Goal: Task Accomplishment & Management: Use online tool/utility

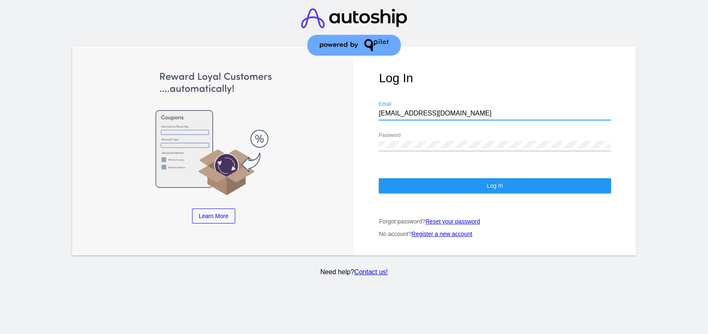
drag, startPoint x: 447, startPoint y: 104, endPoint x: 324, endPoint y: 102, distance: 122.4
click at [325, 102] on div "Learn More Learn How Learn More Learn How Learn More Learn How ‹ › Log In [EMAI…" at bounding box center [353, 150] width 563 height 209
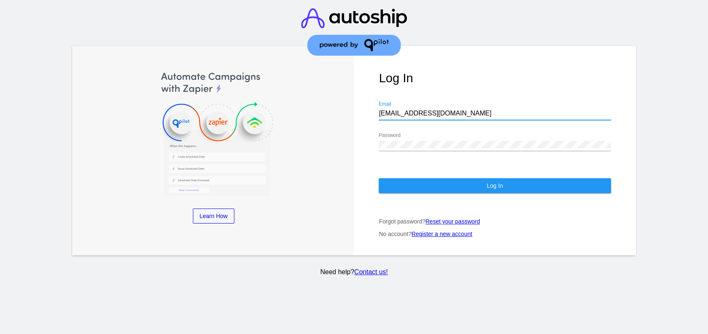
drag, startPoint x: 473, startPoint y: 109, endPoint x: 368, endPoint y: 106, distance: 105.8
click at [368, 106] on div "Log In [EMAIL_ADDRESS][DOMAIN_NAME] Email Password Log In Forgot password? Rese…" at bounding box center [495, 150] width 282 height 209
paste input "[EMAIL_ADDRESS][DOMAIN_NAME]"
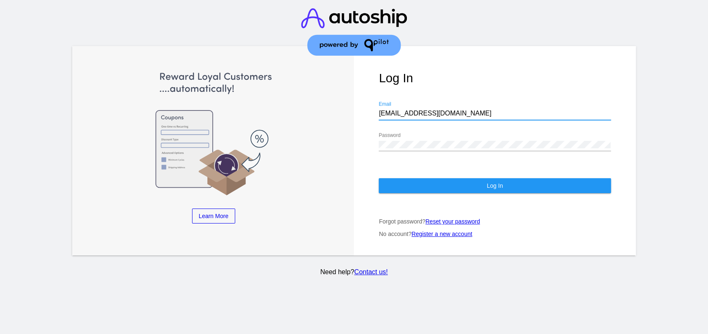
type input "[EMAIL_ADDRESS][DOMAIN_NAME]"
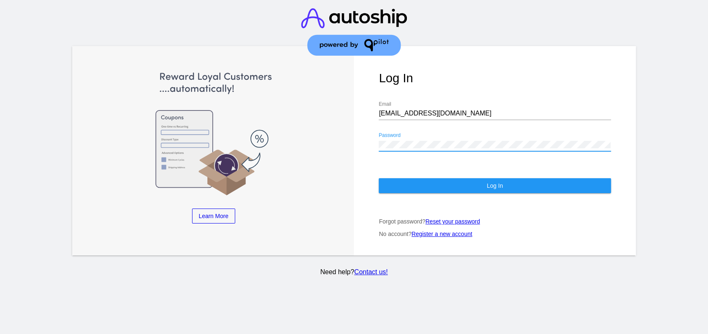
click at [346, 150] on div "Learn More Learn How Learn More Learn How Learn More Learn How ‹ › Log In [EMAI…" at bounding box center [353, 150] width 563 height 209
click at [398, 166] on div "Log In [EMAIL_ADDRESS][DOMAIN_NAME] Email Password Log In Forgot password? Rese…" at bounding box center [495, 150] width 282 height 209
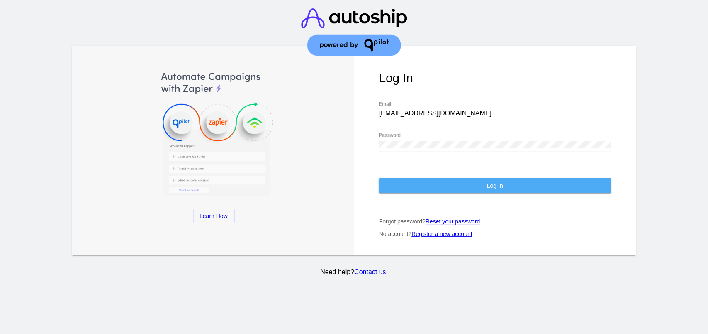
click at [404, 178] on button "Log In" at bounding box center [495, 185] width 232 height 15
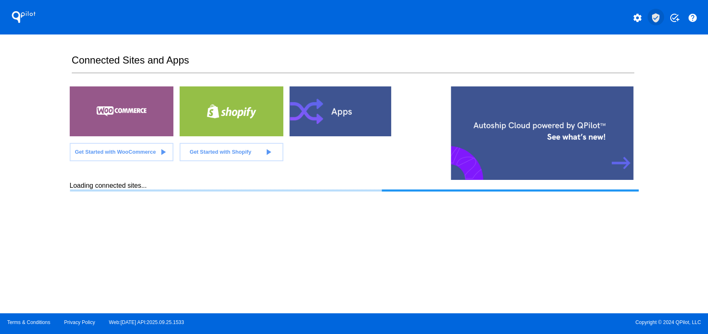
click at [656, 19] on mat-icon "verified_user" at bounding box center [656, 18] width 10 height 10
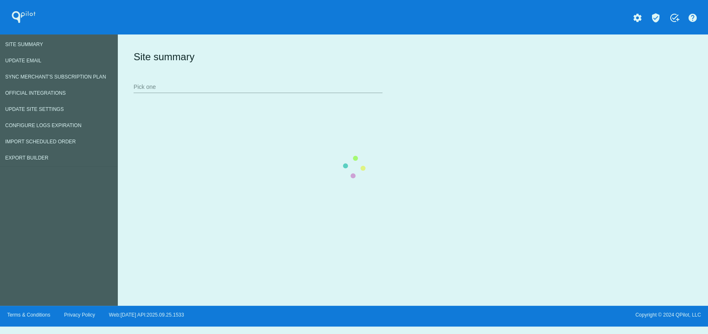
click at [206, 89] on div "Site summary Pick one" at bounding box center [412, 71] width 560 height 57
click at [209, 88] on div "Site summary Pick one" at bounding box center [412, 71] width 560 height 57
click at [246, 86] on div "Site summary Pick one" at bounding box center [412, 71] width 560 height 57
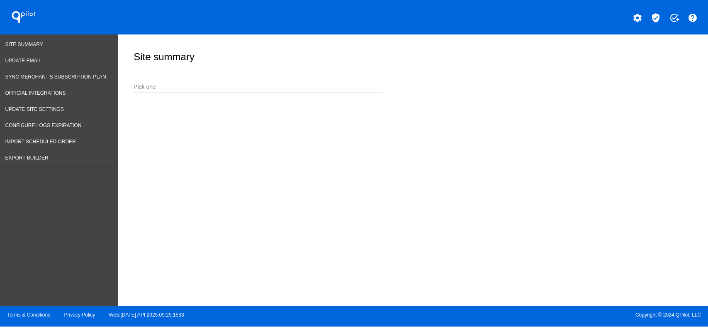
click at [285, 80] on div "Pick one" at bounding box center [258, 85] width 249 height 16
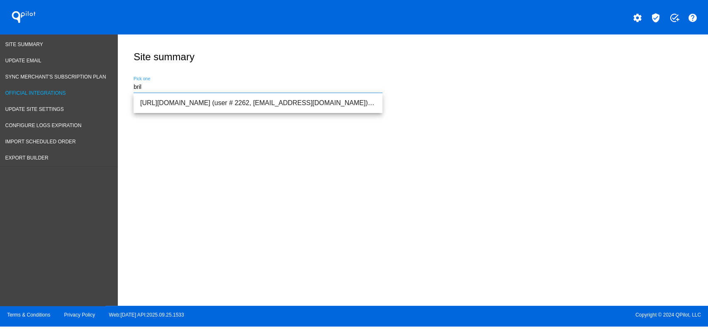
drag, startPoint x: 190, startPoint y: 88, endPoint x: 100, endPoint y: 95, distance: 91.2
click at [109, 86] on div "Site Summary Update Email Sync Merchant's Subscription Plan Official Integratio…" at bounding box center [354, 169] width 708 height 271
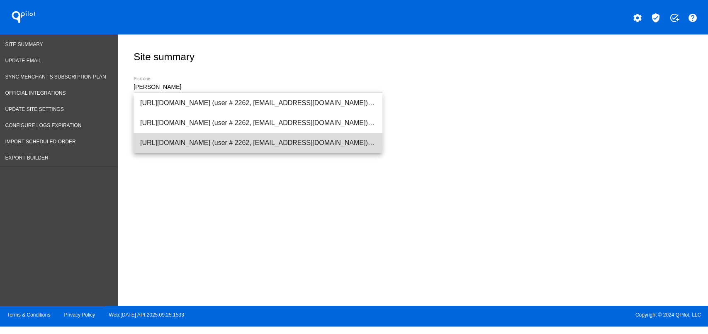
click at [232, 146] on span "[URL][DOMAIN_NAME] (user # 2262, [EMAIL_ADDRESS][DOMAIN_NAME]) - Test" at bounding box center [258, 143] width 236 height 20
type input "[URL][DOMAIN_NAME] (user # 2262, [EMAIL_ADDRESS][DOMAIN_NAME]) - Test"
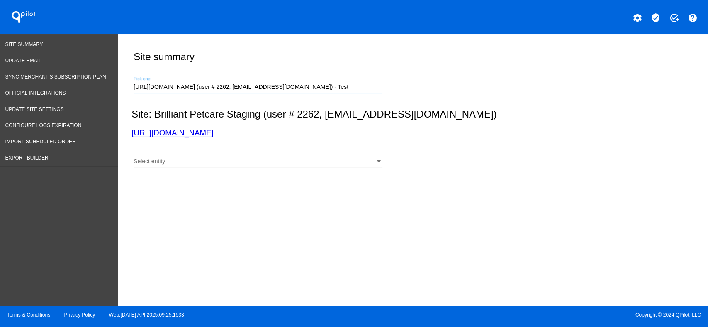
click at [278, 158] on div "Select entity" at bounding box center [254, 161] width 241 height 7
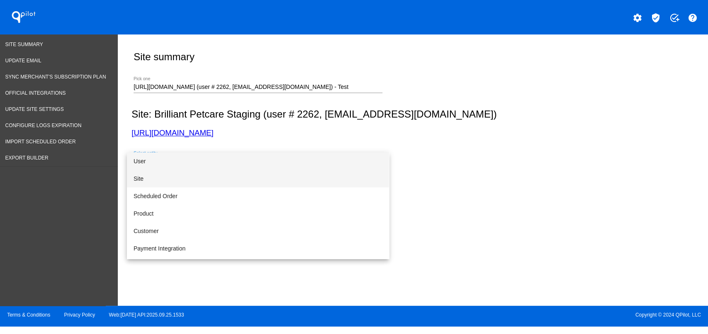
click at [238, 182] on span "Site" at bounding box center [258, 178] width 249 height 17
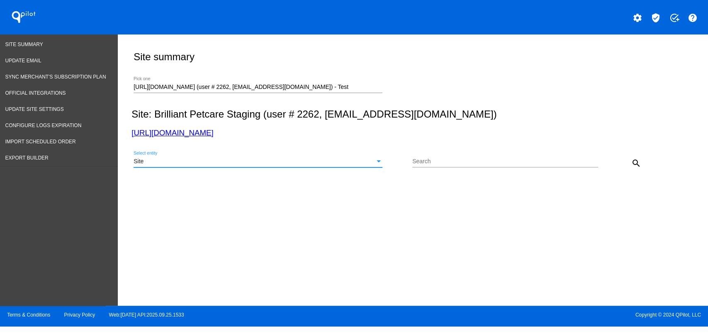
click at [633, 163] on mat-icon "search" at bounding box center [636, 163] width 10 height 10
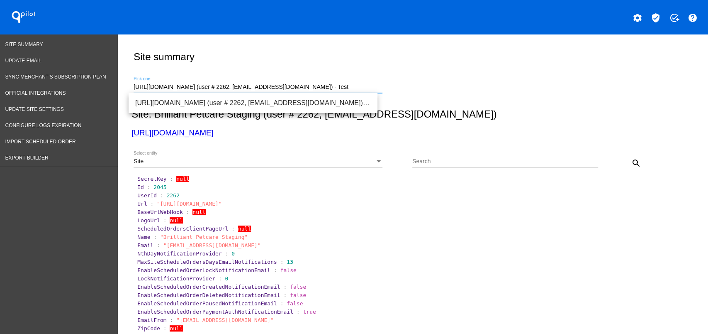
scroll to position [0, 29]
drag, startPoint x: 129, startPoint y: 88, endPoint x: 512, endPoint y: 90, distance: 382.9
click at [506, 96] on div "[URL][DOMAIN_NAME] (user # 2262, [EMAIL_ADDRESS][DOMAIN_NAME]) - Test Pick one" at bounding box center [412, 85] width 560 height 29
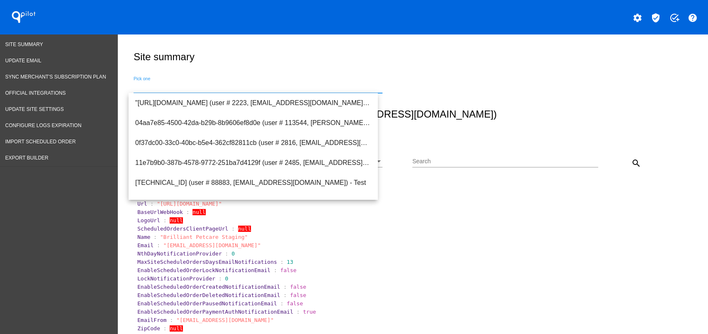
scroll to position [0, 0]
paste input "[URL][DOMAIN_NAME]"
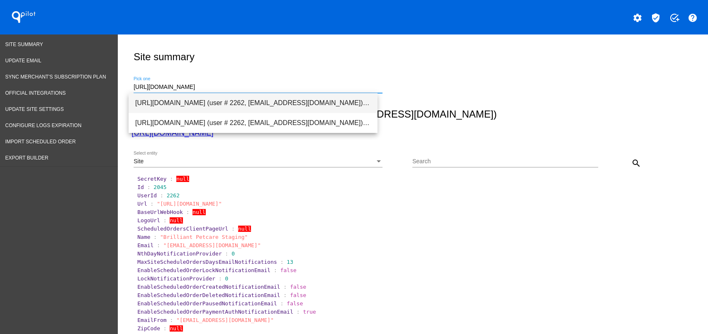
click at [319, 103] on span "[URL][DOMAIN_NAME] (user # 2262, [EMAIL_ADDRESS][DOMAIN_NAME]) - Test" at bounding box center [253, 103] width 236 height 20
type input "[URL][DOMAIN_NAME] (user # 2262, [EMAIL_ADDRESS][DOMAIN_NAME]) - Test"
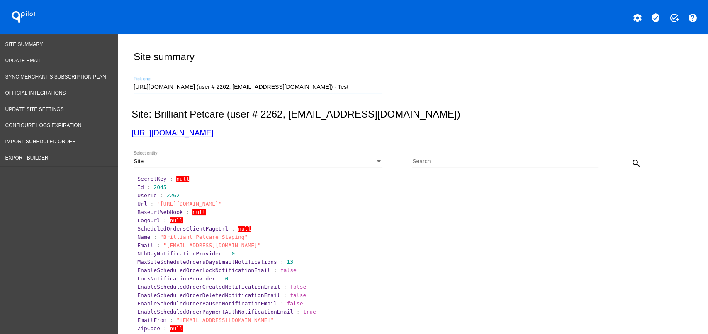
scroll to position [0, 27]
click at [636, 166] on button "search" at bounding box center [636, 162] width 17 height 17
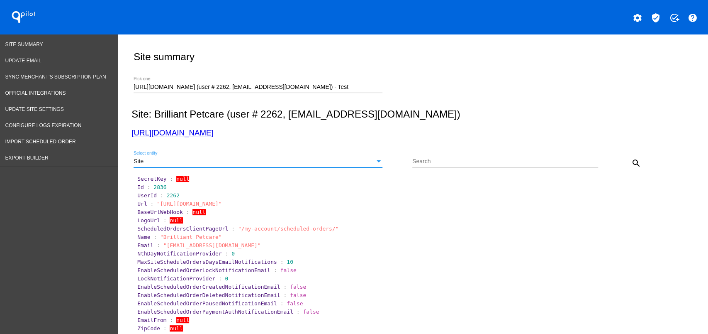
click at [349, 158] on div "Site" at bounding box center [254, 161] width 241 height 7
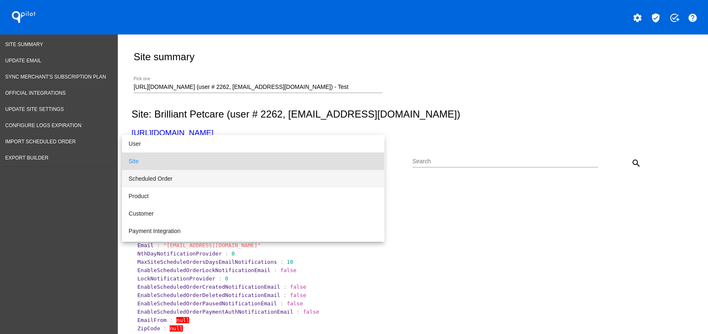
drag, startPoint x: 341, startPoint y: 185, endPoint x: 373, endPoint y: 180, distance: 31.9
click at [341, 185] on span "Scheduled Order" at bounding box center [253, 178] width 249 height 17
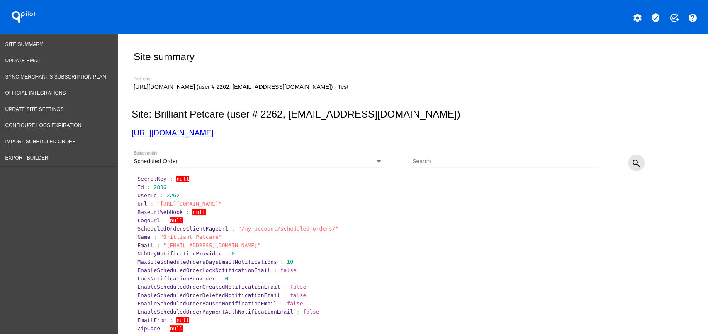
drag, startPoint x: 633, startPoint y: 166, endPoint x: 627, endPoint y: 166, distance: 6.3
click at [633, 166] on mat-icon "search" at bounding box center [636, 163] width 10 height 10
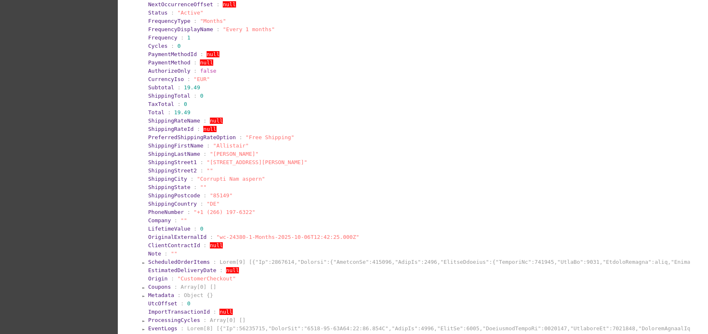
scroll to position [483, 0]
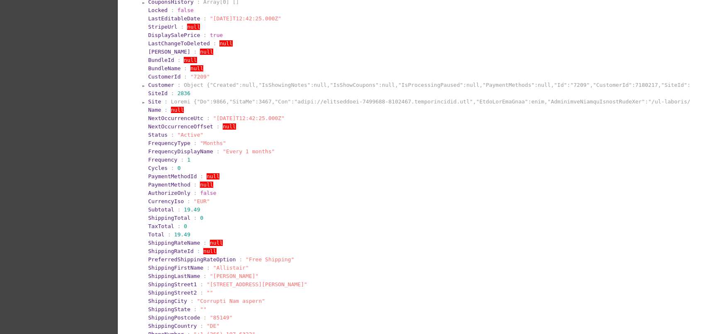
scroll to position [151, 0]
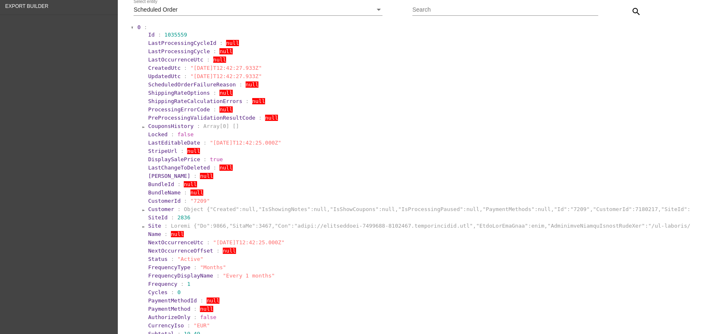
click at [432, 12] on input "Search" at bounding box center [505, 10] width 186 height 7
type input "voxipar"
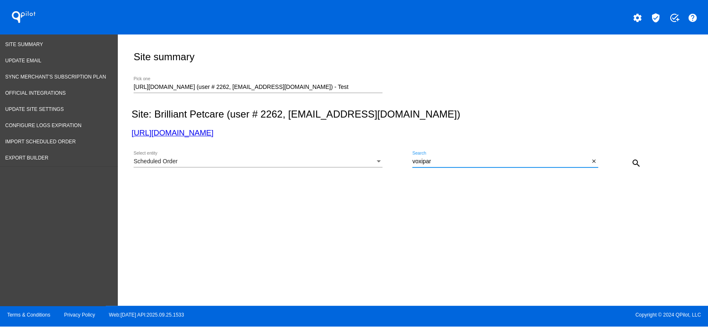
scroll to position [0, 0]
click at [596, 163] on mat-icon "close" at bounding box center [594, 161] width 6 height 7
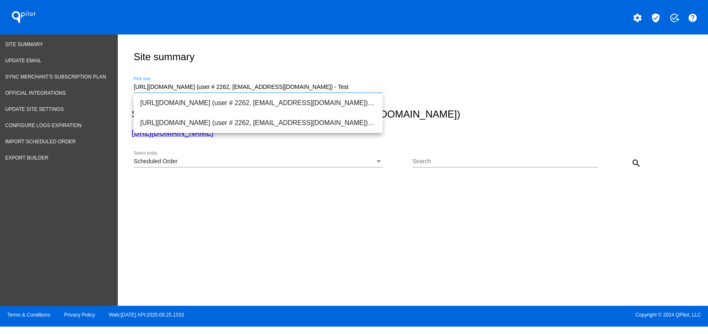
scroll to position [0, 27]
drag, startPoint x: 137, startPoint y: 87, endPoint x: 463, endPoint y: 108, distance: 327.1
click at [452, 103] on section "Site summary [URL][DOMAIN_NAME] (user # 2262, [EMAIL_ADDRESS][DOMAIN_NAME]) - T…" at bounding box center [412, 109] width 560 height 132
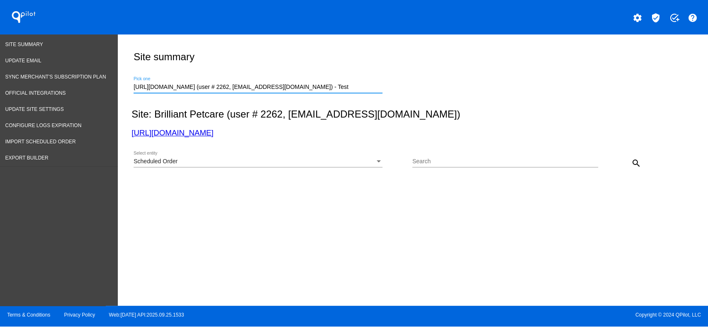
type input "h"
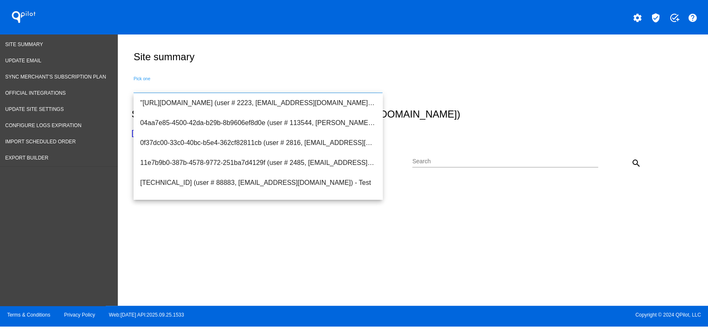
scroll to position [0, 0]
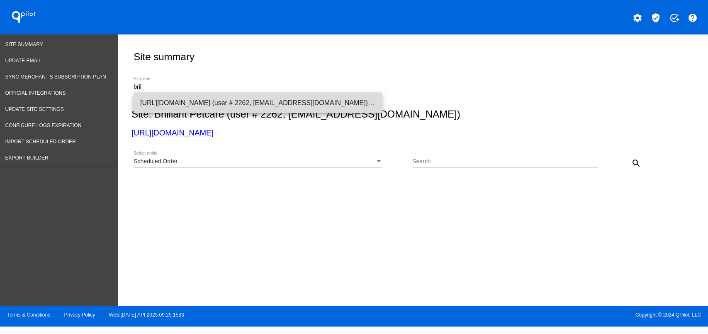
click at [264, 98] on span "[URL][DOMAIN_NAME] (user # 2262, [EMAIL_ADDRESS][DOMAIN_NAME]) - Production" at bounding box center [258, 103] width 236 height 20
type input "[URL][DOMAIN_NAME] (user # 2262, [EMAIL_ADDRESS][DOMAIN_NAME]) - Production"
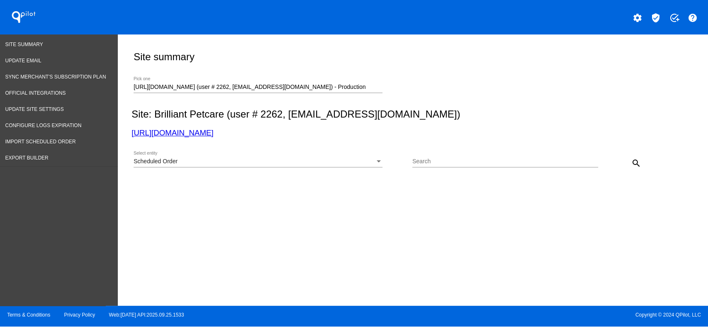
click at [479, 166] on div "Search" at bounding box center [505, 159] width 186 height 16
type input "voxipar"
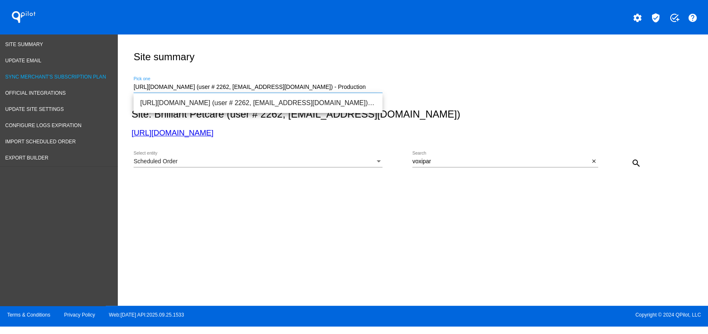
drag, startPoint x: 351, startPoint y: 89, endPoint x: 77, endPoint y: 80, distance: 274.4
click at [78, 80] on div "Site Summary Update Email Sync Merchant's Subscription Plan Official Integratio…" at bounding box center [354, 169] width 708 height 271
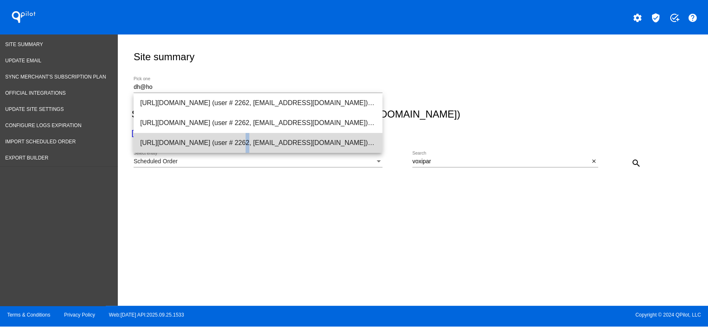
click at [193, 139] on span "[URL][DOMAIN_NAME] (user # 2262, [EMAIL_ADDRESS][DOMAIN_NAME]) - Test" at bounding box center [258, 143] width 236 height 20
type input "[URL][DOMAIN_NAME] (user # 2262, [EMAIL_ADDRESS][DOMAIN_NAME]) - Test"
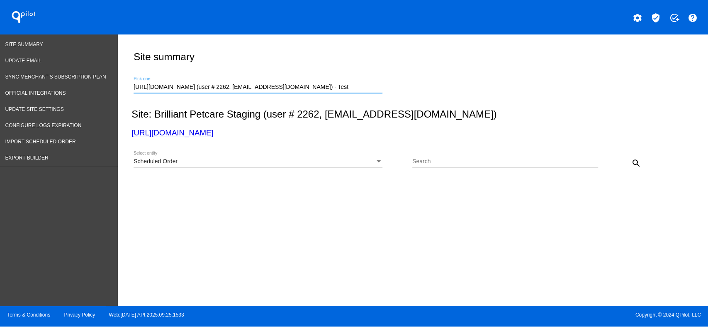
click at [426, 163] on input "Search" at bounding box center [505, 161] width 186 height 7
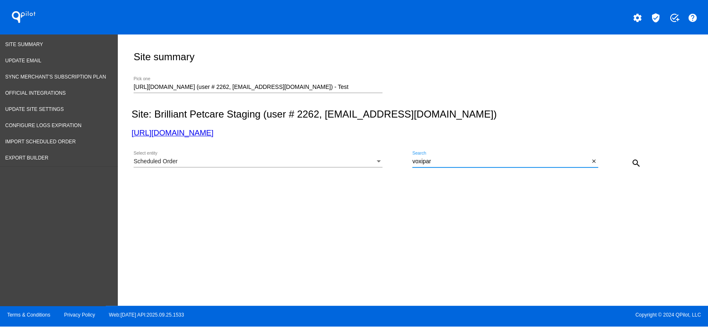
type input "voxipar"
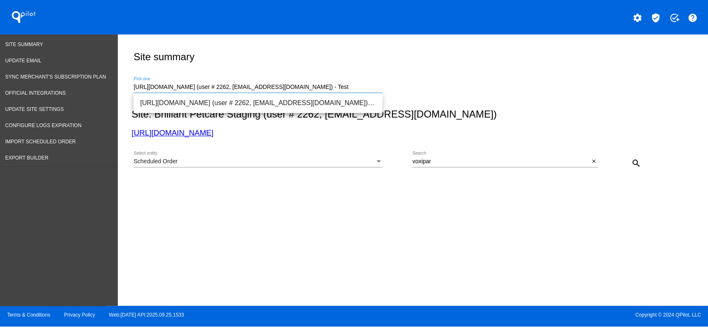
scroll to position [0, 29]
drag, startPoint x: 296, startPoint y: 86, endPoint x: 490, endPoint y: 94, distance: 194.3
click at [500, 107] on section "Site summary [URL][DOMAIN_NAME] (user # 2262, [EMAIL_ADDRESS][DOMAIN_NAME]) - T…" at bounding box center [412, 109] width 560 height 132
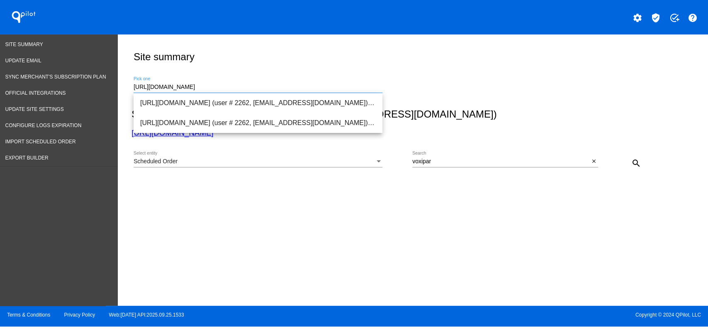
scroll to position [0, 0]
click at [346, 96] on span "[URL][DOMAIN_NAME] (user # 2262, [EMAIL_ADDRESS][DOMAIN_NAME]) - Test" at bounding box center [258, 103] width 236 height 20
type input "[URL][DOMAIN_NAME] (user # 2262, [EMAIL_ADDRESS][DOMAIN_NAME]) - Test"
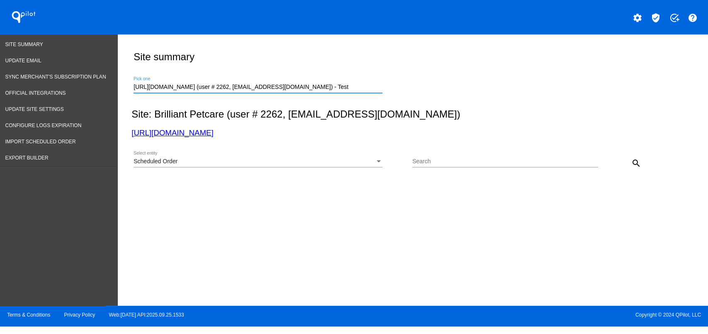
click at [328, 158] on div "Scheduled Order" at bounding box center [254, 161] width 241 height 7
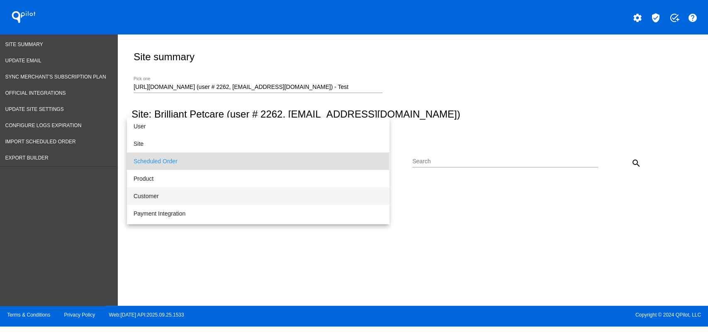
click at [303, 203] on span "Customer" at bounding box center [258, 195] width 249 height 17
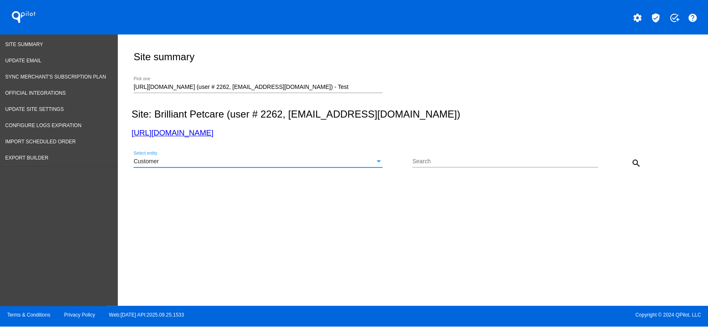
drag, startPoint x: 513, startPoint y: 158, endPoint x: 508, endPoint y: 157, distance: 5.0
click at [512, 158] on input "Search" at bounding box center [505, 161] width 186 height 7
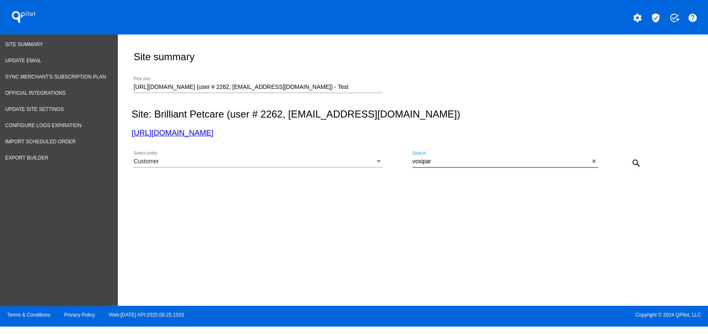
type input "voxipar"
click at [453, 164] on div "voxipar Search" at bounding box center [500, 159] width 177 height 16
drag, startPoint x: 439, startPoint y: 163, endPoint x: 399, endPoint y: 157, distance: 40.7
click at [399, 157] on div "Customer Select entity voxipar Search close search" at bounding box center [412, 159] width 560 height 29
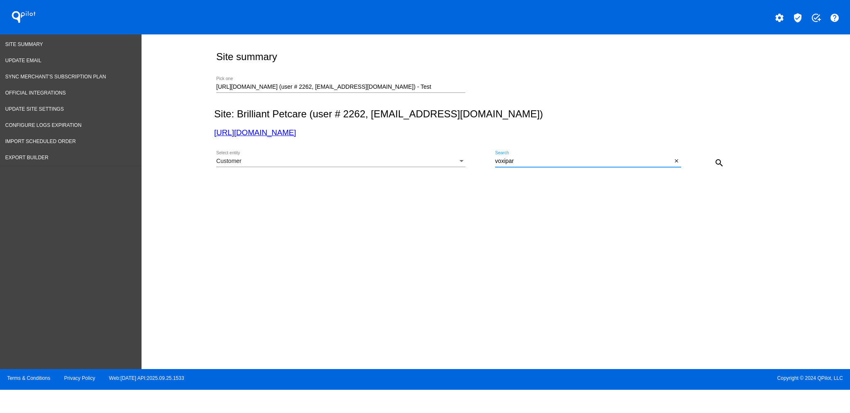
click at [419, 165] on div "Customer" at bounding box center [336, 161] width 241 height 7
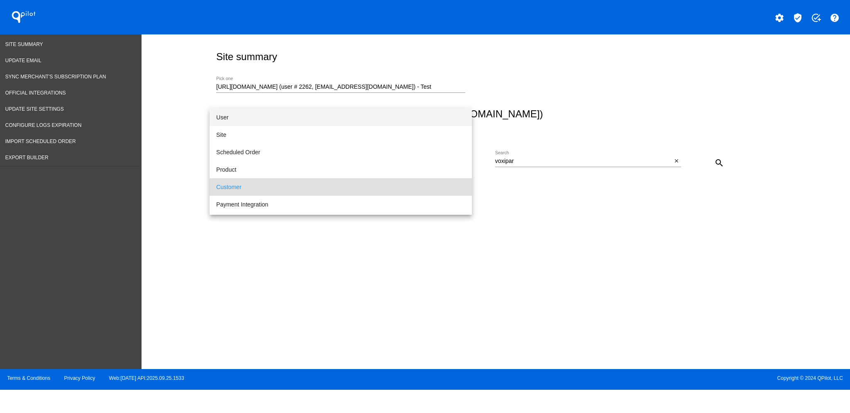
click at [365, 122] on span "User" at bounding box center [340, 117] width 249 height 17
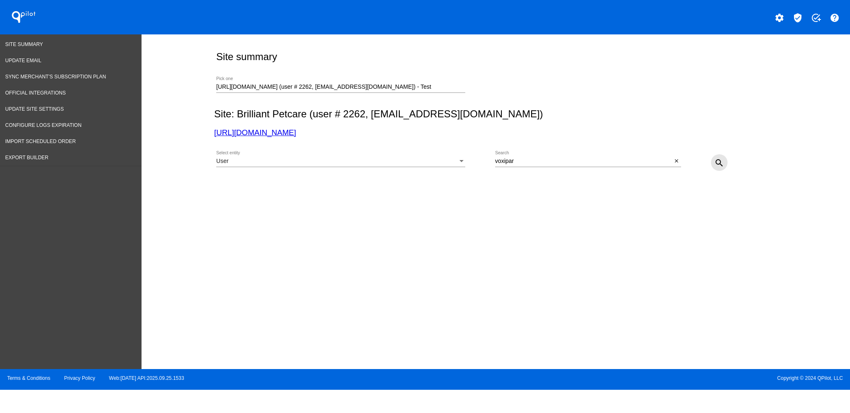
click at [708, 162] on button "search" at bounding box center [719, 162] width 17 height 17
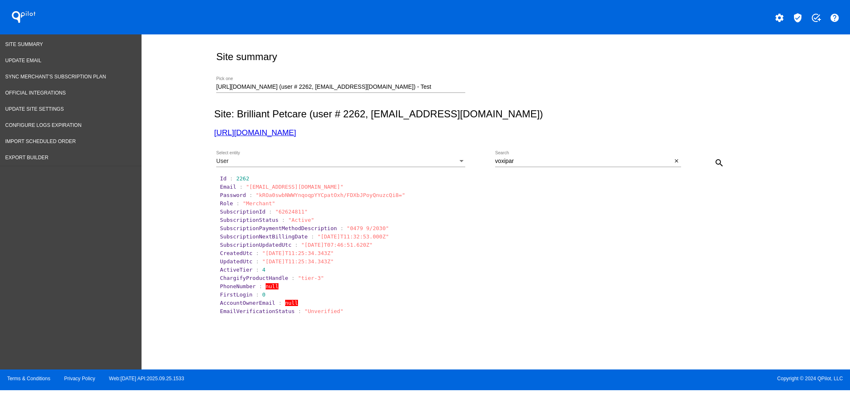
click at [219, 85] on div "[URL][DOMAIN_NAME] (user # 2262, [EMAIL_ADDRESS][DOMAIN_NAME]) - Test Pick one" at bounding box center [494, 85] width 560 height 29
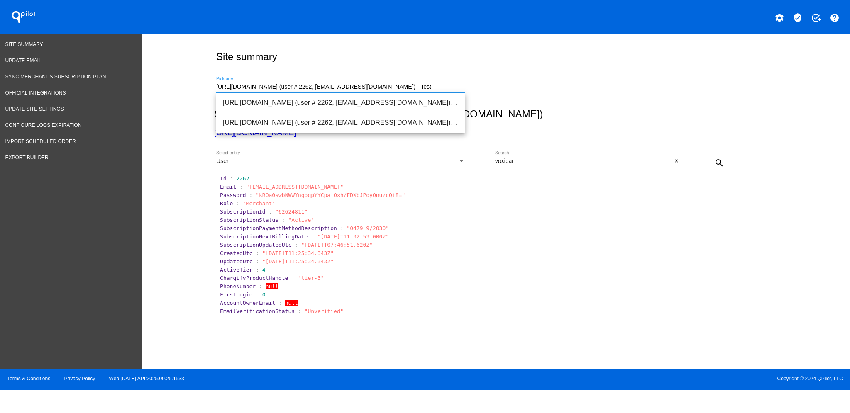
scroll to position [0, 27]
drag, startPoint x: 216, startPoint y: 87, endPoint x: 574, endPoint y: 76, distance: 358.2
click at [574, 76] on div "[URL][DOMAIN_NAME] (user # 2262, [EMAIL_ADDRESS][DOMAIN_NAME]) - Test Pick one" at bounding box center [494, 85] width 560 height 29
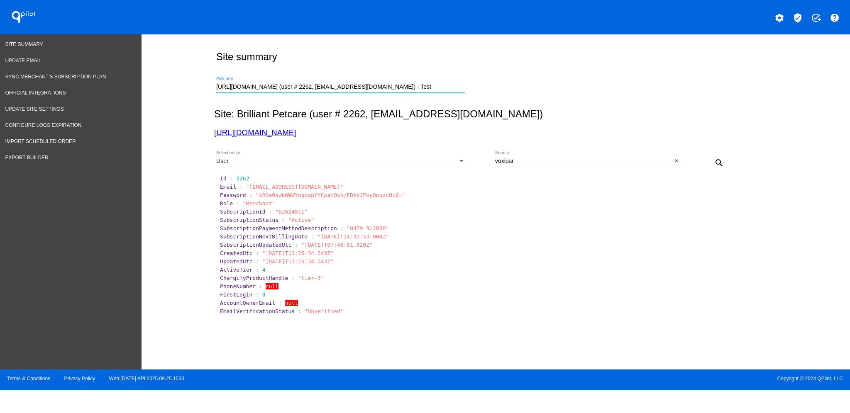
paste input "[DOMAIN_NAME]"
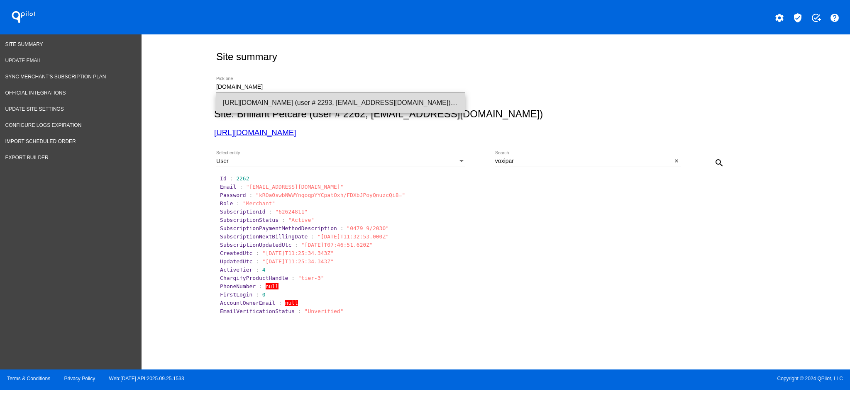
click at [449, 98] on span "[URL][DOMAIN_NAME] (user # 2293, [EMAIL_ADDRESS][DOMAIN_NAME]) - Production" at bounding box center [341, 103] width 236 height 20
type input "[URL][DOMAIN_NAME] (user # 2293, [EMAIL_ADDRESS][DOMAIN_NAME]) - Production"
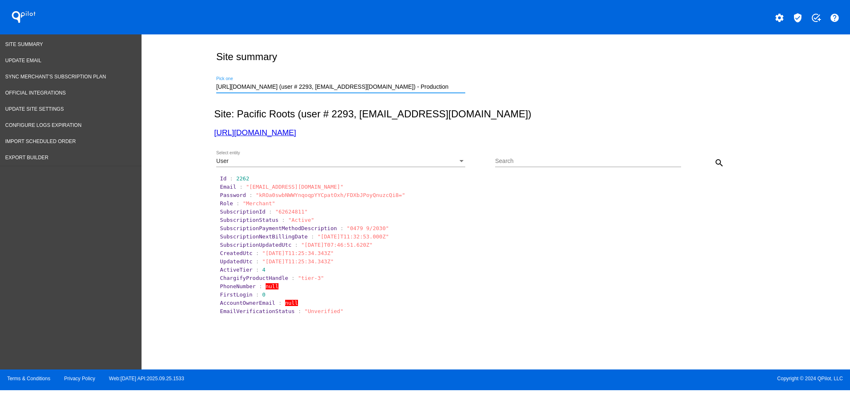
click at [708, 156] on div "search" at bounding box center [704, 162] width 46 height 17
click at [708, 160] on mat-icon "search" at bounding box center [719, 163] width 10 height 10
click at [356, 171] on div "User Select entity" at bounding box center [340, 163] width 249 height 24
click at [356, 162] on div "User" at bounding box center [336, 161] width 241 height 7
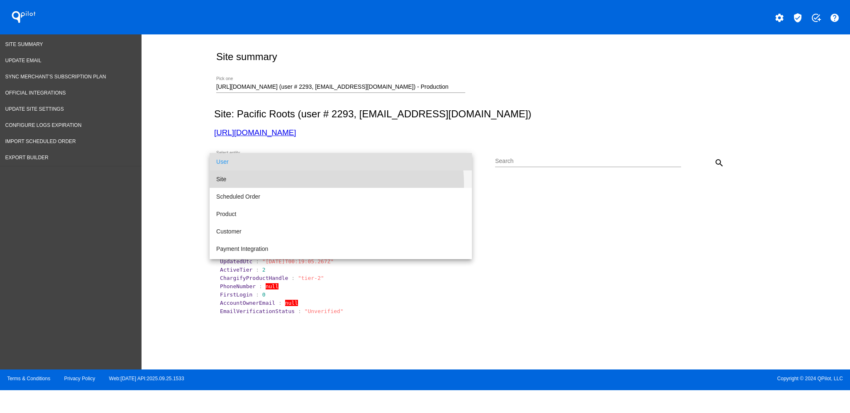
click at [329, 184] on span "Site" at bounding box center [340, 179] width 249 height 17
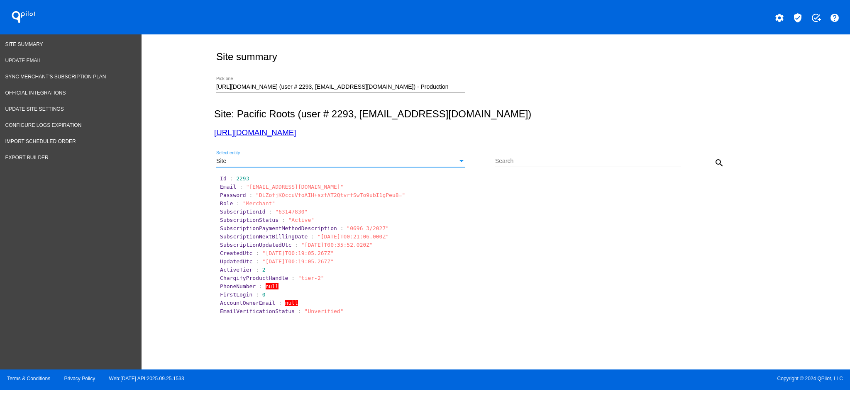
click at [708, 166] on button "search" at bounding box center [719, 162] width 17 height 17
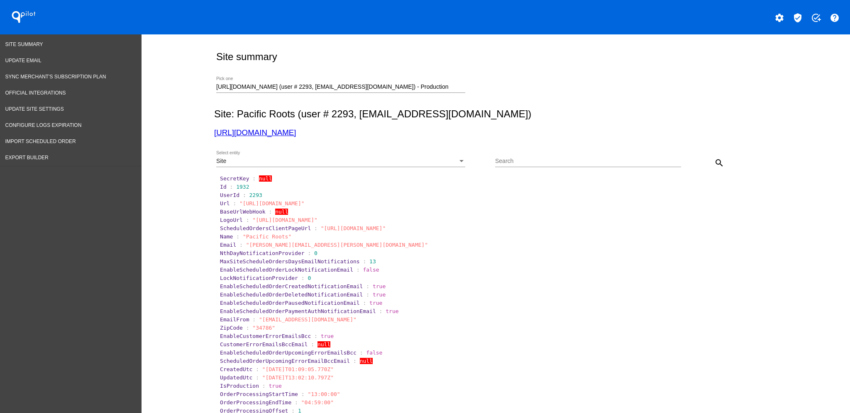
click at [343, 155] on div "Site Select entity" at bounding box center [340, 159] width 249 height 16
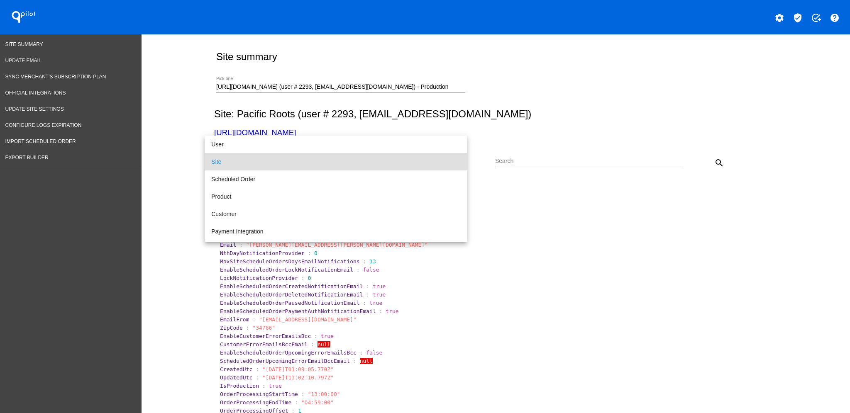
drag, startPoint x: 284, startPoint y: 134, endPoint x: 265, endPoint y: 128, distance: 20.3
drag, startPoint x: 265, startPoint y: 128, endPoint x: 237, endPoint y: 132, distance: 28.1
drag, startPoint x: 237, startPoint y: 132, endPoint x: 577, endPoint y: 216, distance: 350.7
click at [708, 274] on div at bounding box center [425, 206] width 850 height 413
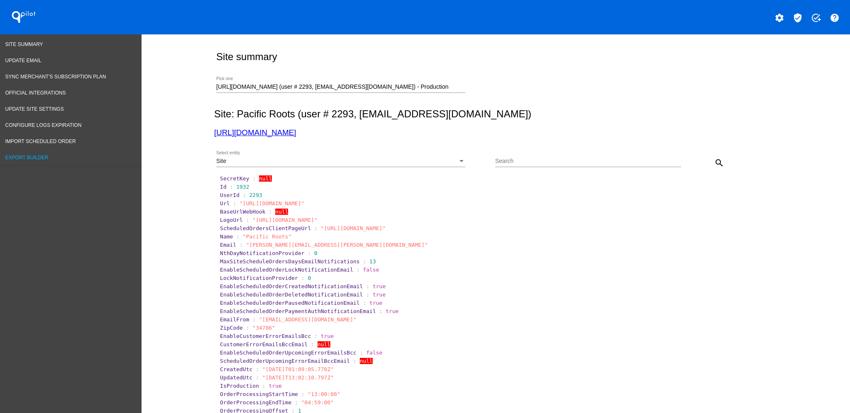
click at [36, 156] on link "Export Builder" at bounding box center [70, 158] width 141 height 16
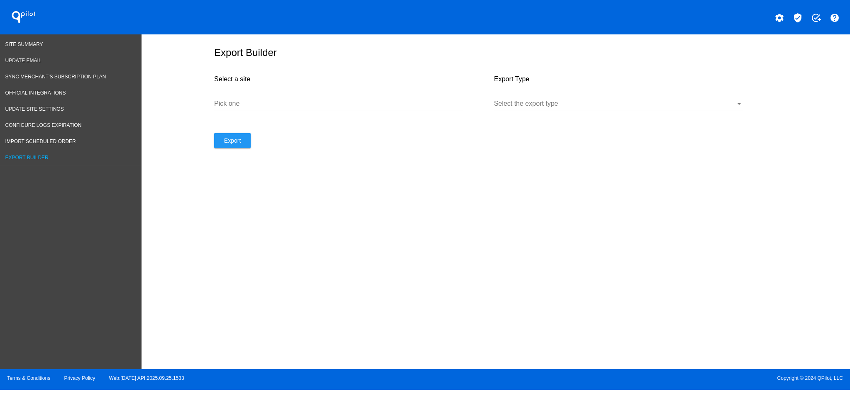
drag, startPoint x: 344, startPoint y: 102, endPoint x: 264, endPoint y: 112, distance: 80.7
drag, startPoint x: 264, startPoint y: 112, endPoint x: 227, endPoint y: 112, distance: 36.9
paste input "[URL][DOMAIN_NAME]"
type input "[URL][DOMAIN_NAME]"
click at [559, 107] on div at bounding box center [614, 103] width 241 height 7
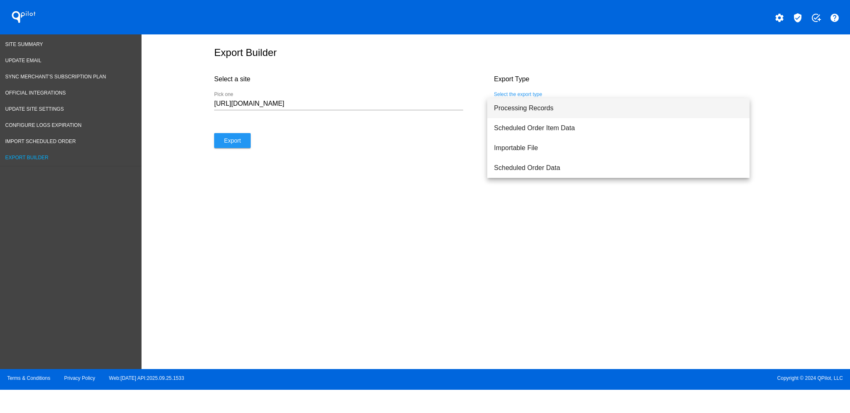
click at [541, 114] on span "Processing Records" at bounding box center [618, 108] width 249 height 20
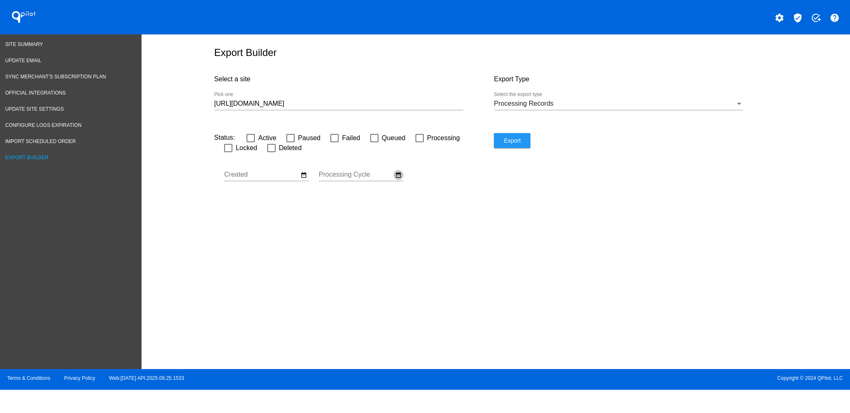
click at [399, 179] on mat-icon "date_range" at bounding box center [398, 174] width 7 height 7
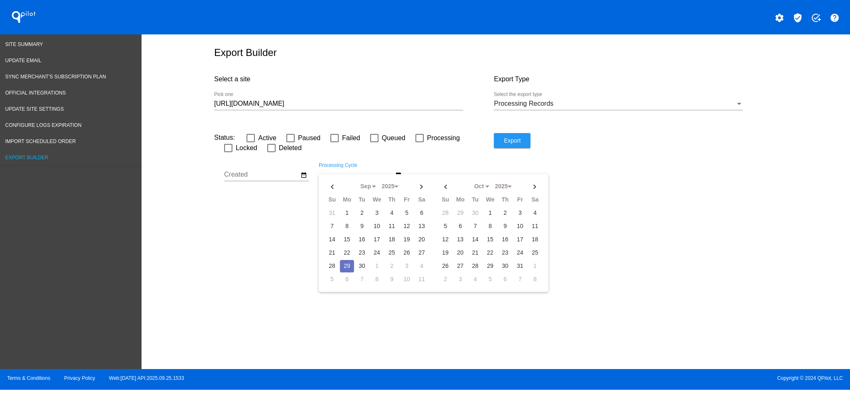
click at [335, 197] on table "Sep Jan Feb Mar Apr May" at bounding box center [376, 233] width 105 height 107
click at [332, 191] on th at bounding box center [332, 186] width 14 height 12
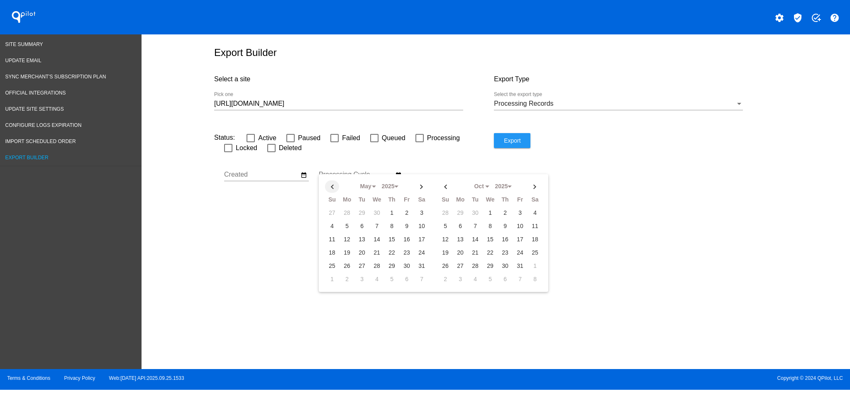
click at [332, 191] on th at bounding box center [332, 186] width 14 height 12
select select "0"
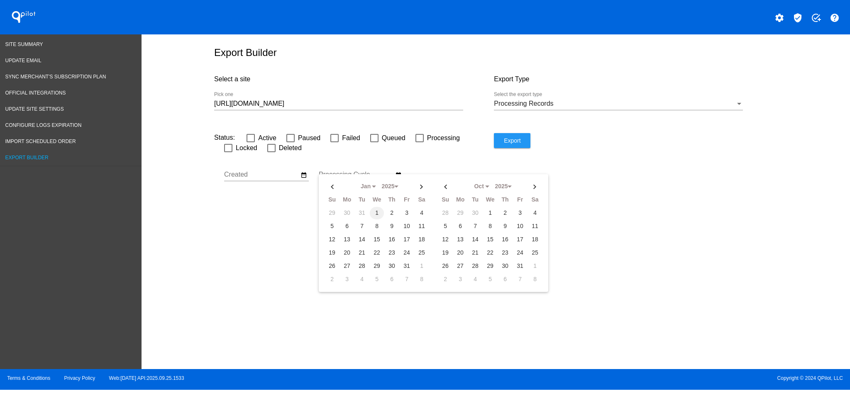
click at [375, 213] on td "1" at bounding box center [377, 213] width 14 height 12
click at [485, 212] on td "1" at bounding box center [490, 213] width 14 height 12
type input "[DATE] - [DATE]"
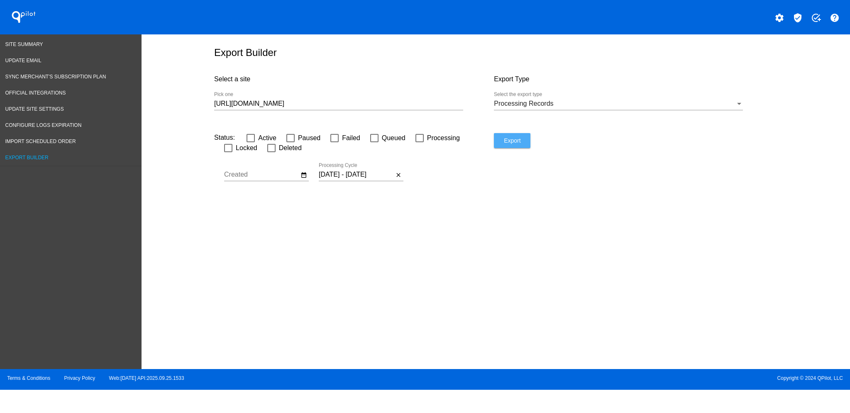
click at [504, 144] on span "Export" at bounding box center [512, 140] width 17 height 7
click at [388, 107] on input "[URL][DOMAIN_NAME]" at bounding box center [338, 103] width 249 height 7
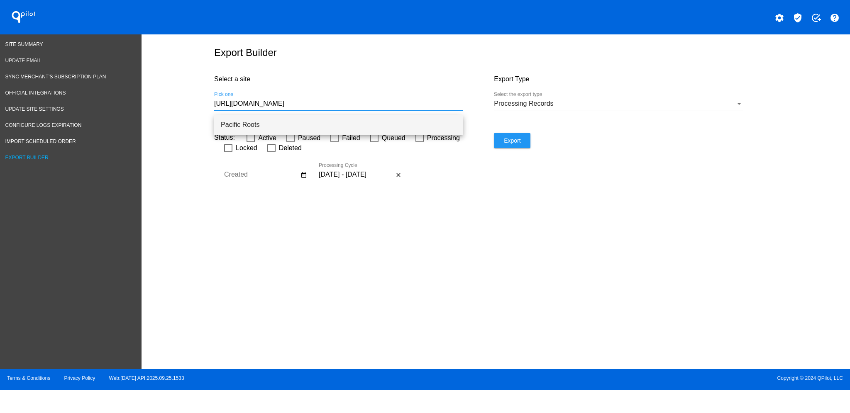
click at [409, 127] on span "Pacific Roots" at bounding box center [339, 125] width 236 height 20
type input "Pacific Roots"
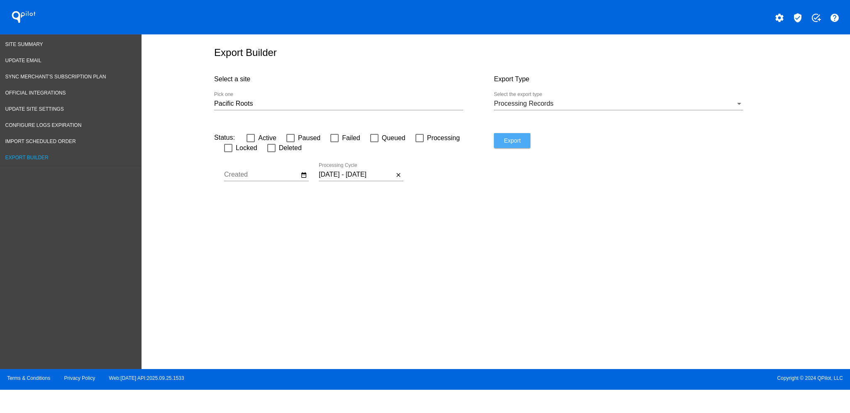
click at [516, 144] on span "Export" at bounding box center [512, 140] width 17 height 7
click at [31, 45] on span "Site Summary" at bounding box center [24, 44] width 38 height 6
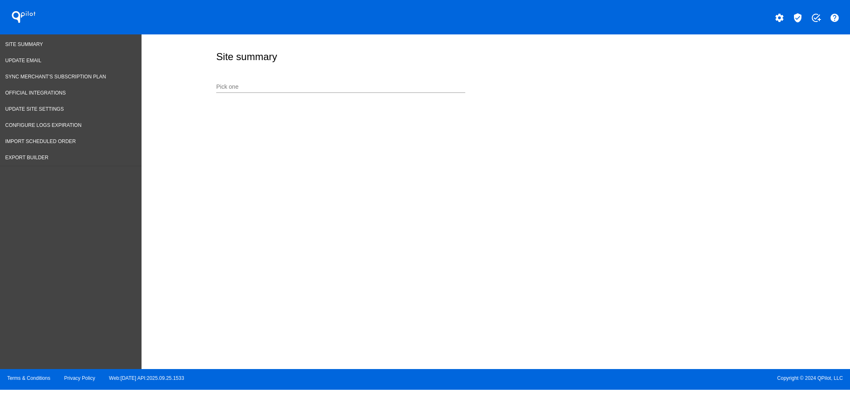
click at [292, 86] on input "Pick one" at bounding box center [340, 87] width 249 height 7
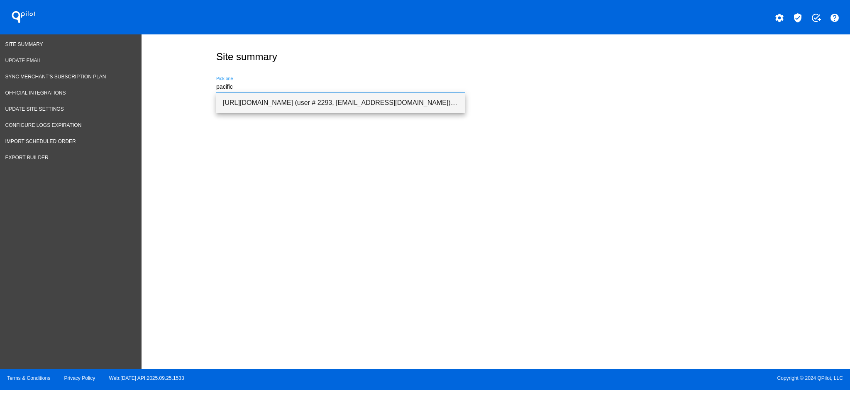
click at [306, 105] on span "[URL][DOMAIN_NAME] (user # 2293, [EMAIL_ADDRESS][DOMAIN_NAME]) - Production" at bounding box center [341, 103] width 236 height 20
type input "[URL][DOMAIN_NAME] (user # 2293, [EMAIL_ADDRESS][DOMAIN_NAME]) - Production"
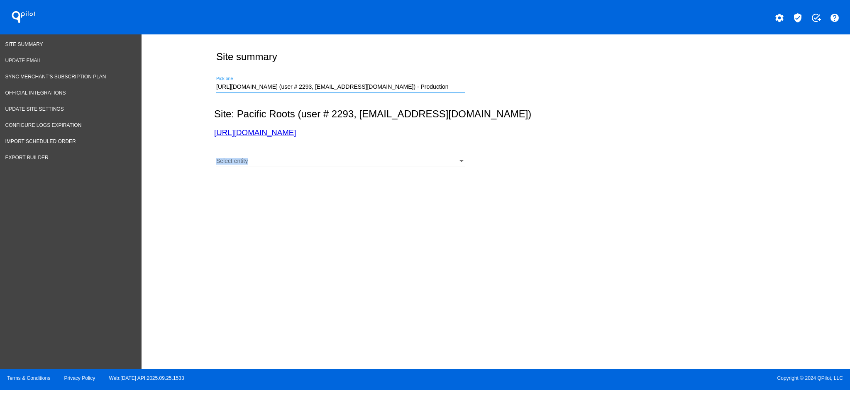
click at [342, 158] on div "Select entity Select entity" at bounding box center [340, 159] width 249 height 16
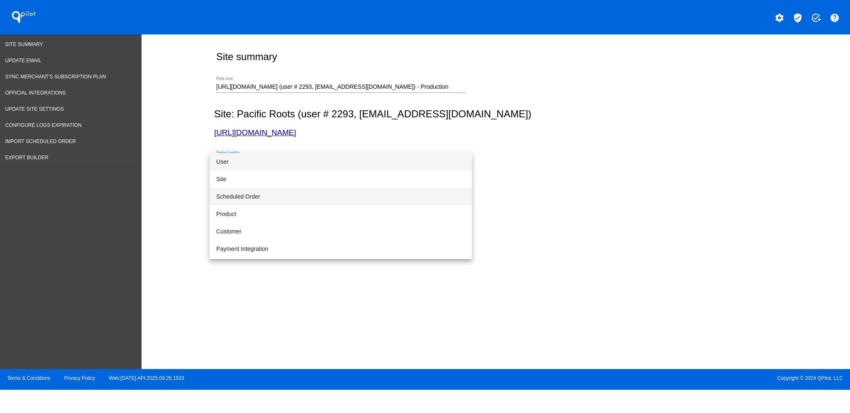
click at [332, 192] on span "Scheduled Order" at bounding box center [340, 196] width 249 height 17
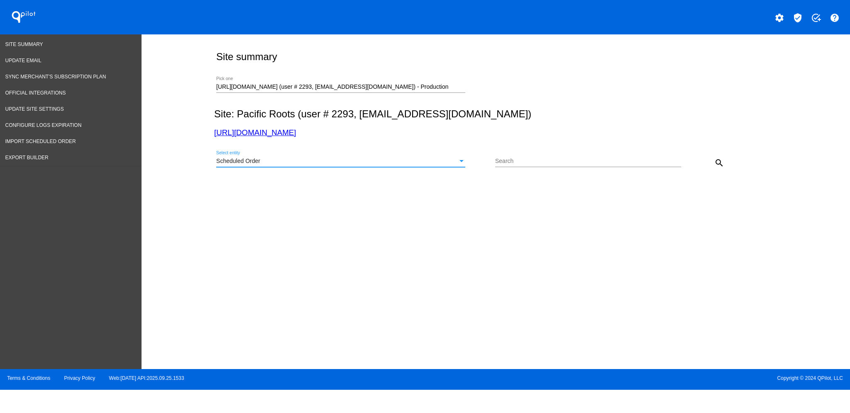
click at [588, 164] on input "Search" at bounding box center [588, 161] width 186 height 7
paste input "900964 [DATE] 2:09:56 PM 6452591 [EMAIL_ADDRESS][DOMAIN_NAME] 32.2 [DATE] 1:02:…"
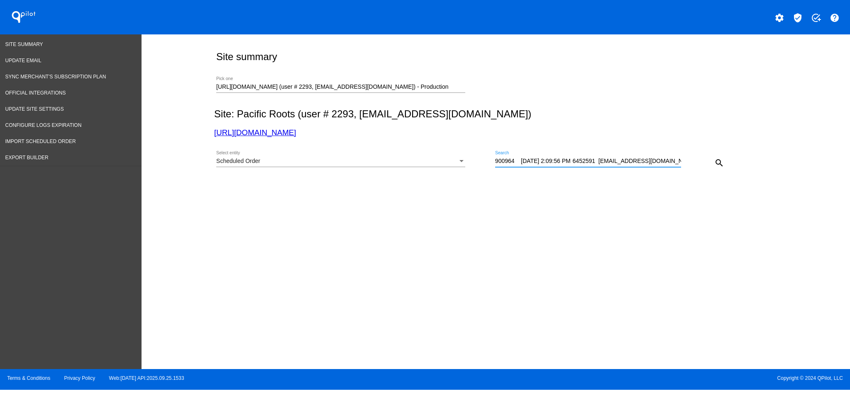
scroll to position [0, 204]
type input "900964 [DATE] 2:09:56 PM 6452591 [EMAIL_ADDRESS][DOMAIN_NAME] 32.2 [DATE] 1:02:…"
click at [677, 160] on mat-icon "close" at bounding box center [676, 161] width 6 height 7
paste input "6452591"
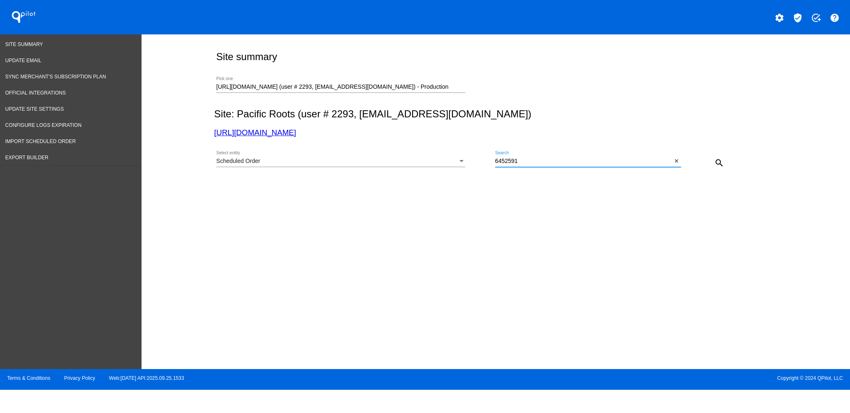
click at [708, 158] on mat-icon "search" at bounding box center [719, 163] width 10 height 10
click at [708, 167] on mat-icon "search" at bounding box center [719, 163] width 10 height 10
drag, startPoint x: 555, startPoint y: 162, endPoint x: 492, endPoint y: 160, distance: 63.1
click at [492, 160] on div "Scheduled Order Select entity 6452591 Search close search" at bounding box center [494, 159] width 560 height 29
paste input "900964"
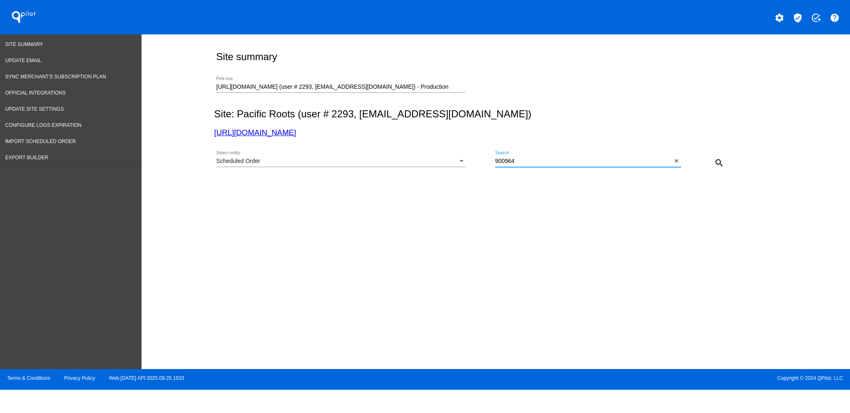
type input "900964"
click at [708, 163] on mat-icon "search" at bounding box center [719, 163] width 10 height 10
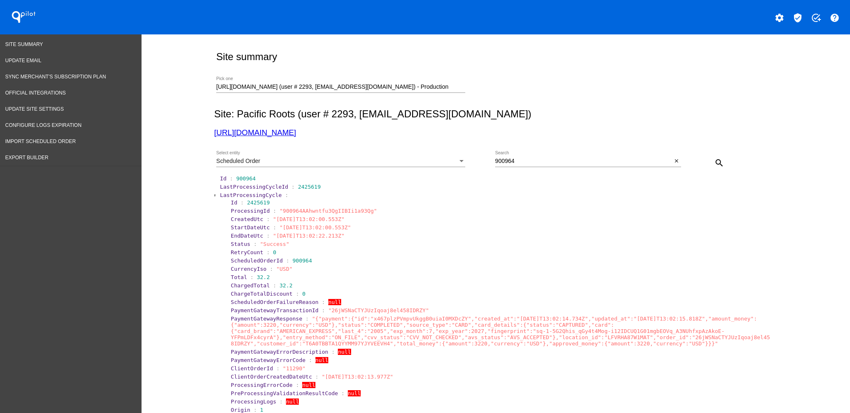
click at [224, 193] on span "LastProcessingCycle" at bounding box center [251, 195] width 62 height 6
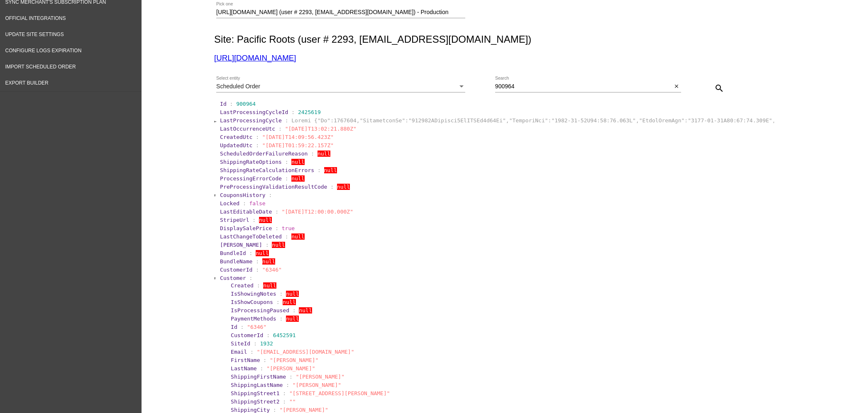
scroll to position [166, 0]
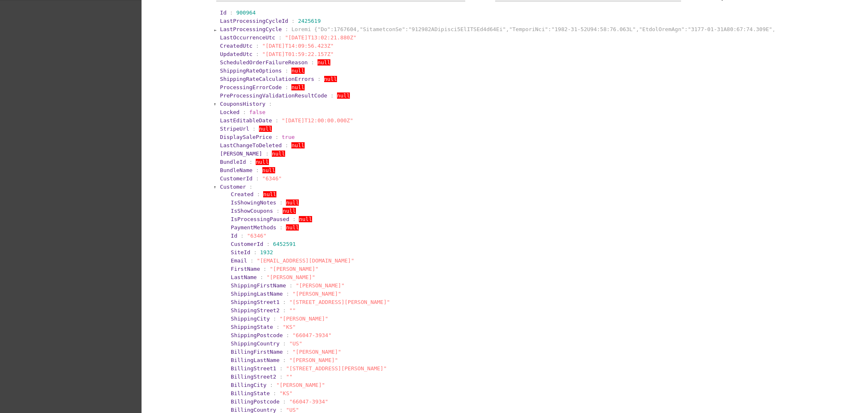
click at [220, 185] on span "Customer" at bounding box center [233, 187] width 26 height 6
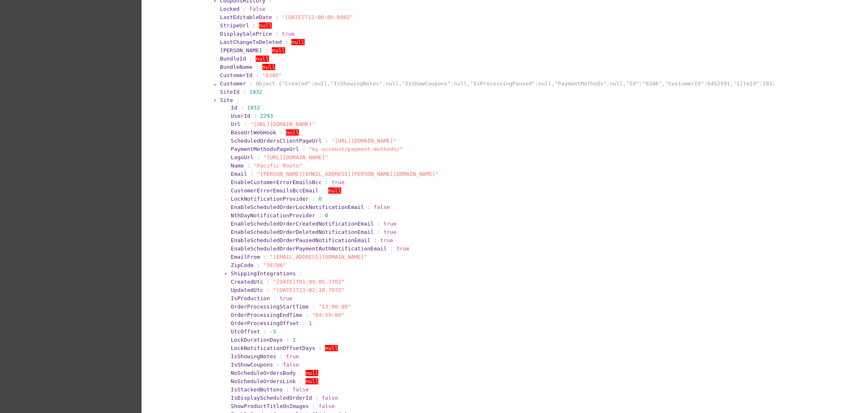
scroll to position [276, 0]
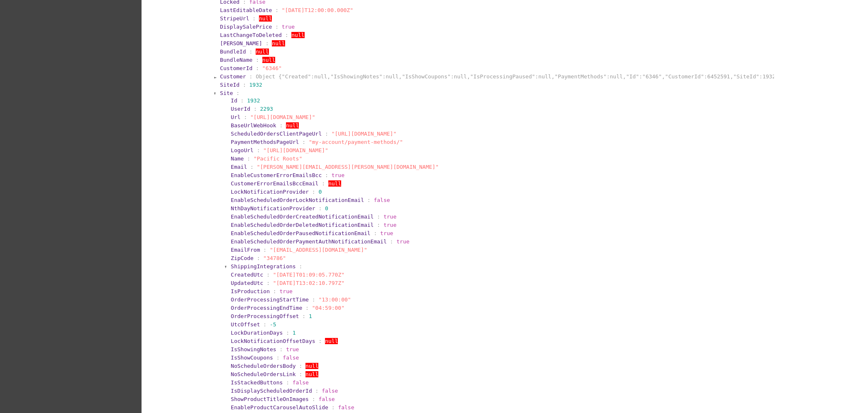
click at [226, 92] on span "Site" at bounding box center [226, 93] width 13 height 6
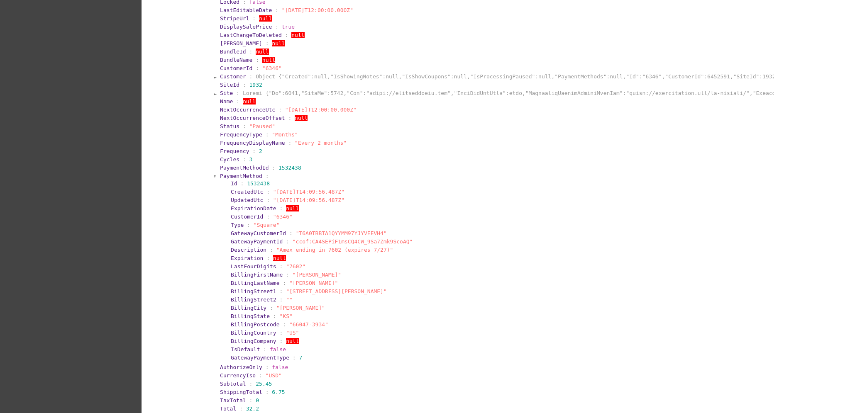
click at [223, 173] on span "PaymentMethod" at bounding box center [241, 176] width 42 height 6
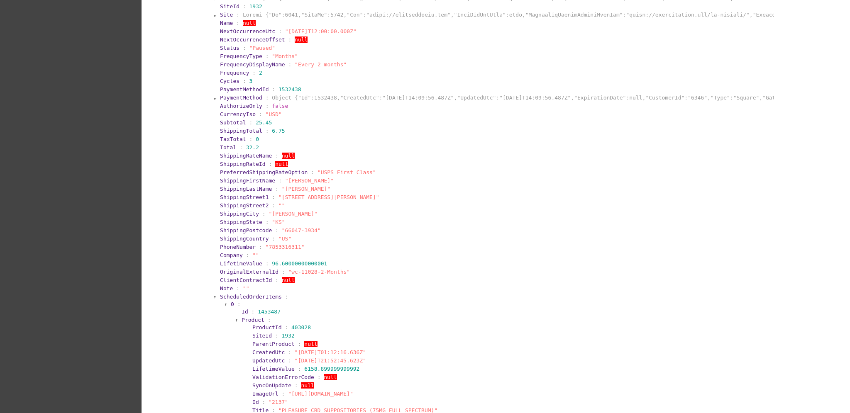
scroll to position [442, 0]
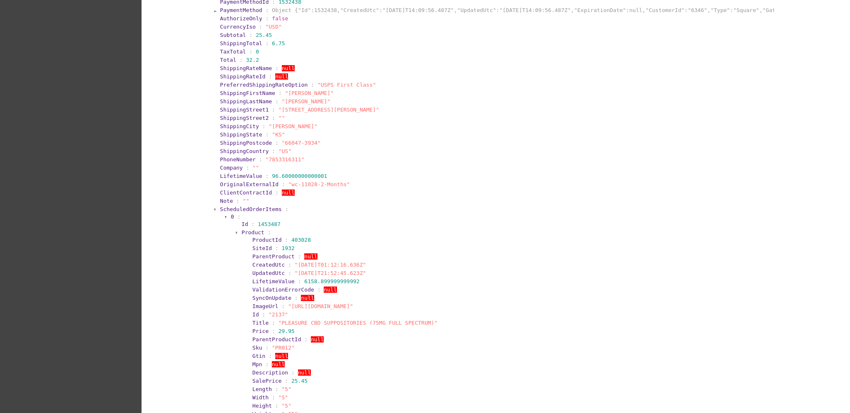
click at [256, 208] on span "ScheduledOrderItems" at bounding box center [251, 209] width 62 height 6
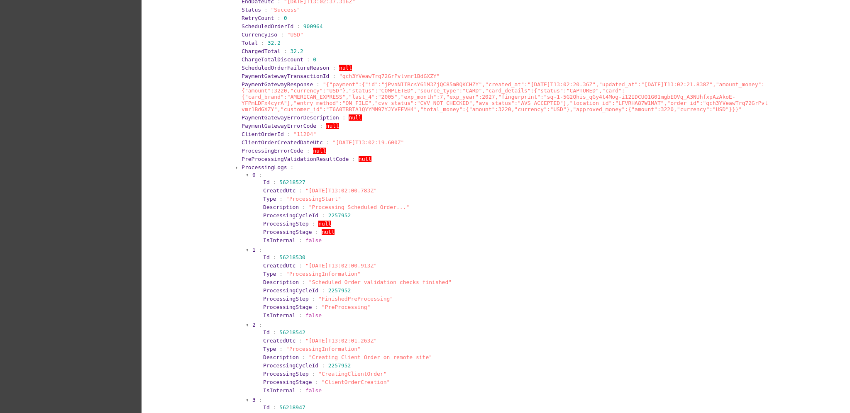
scroll to position [0, 0]
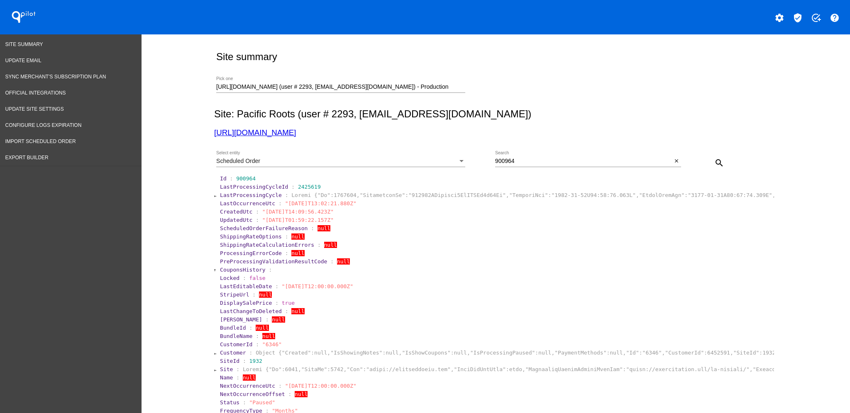
click at [420, 161] on div "Scheduled Order" at bounding box center [336, 161] width 241 height 7
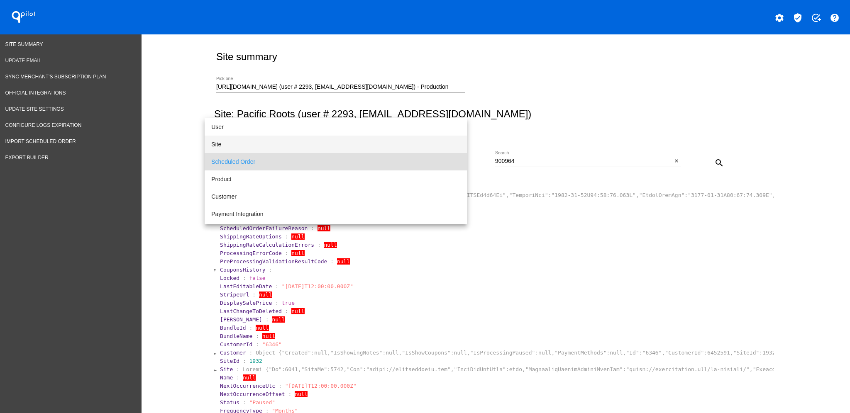
click at [346, 150] on span "Site" at bounding box center [335, 144] width 249 height 17
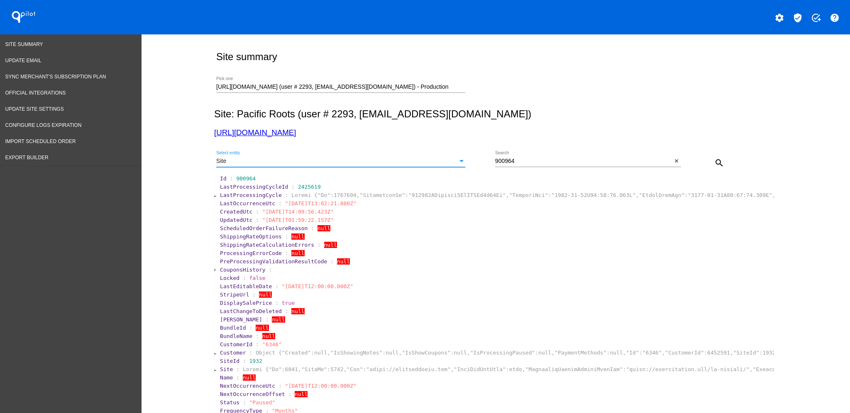
click at [708, 160] on mat-icon "search" at bounding box center [719, 163] width 10 height 10
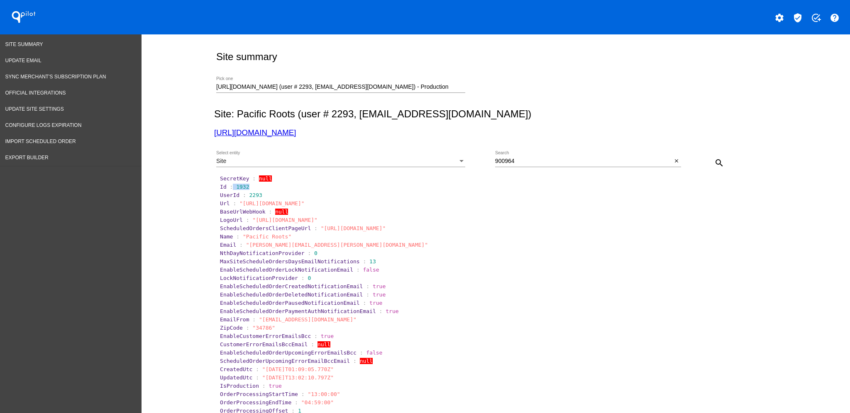
drag, startPoint x: 228, startPoint y: 188, endPoint x: 253, endPoint y: 186, distance: 24.5
click at [253, 186] on section "Id : 1932" at bounding box center [496, 187] width 553 height 6
copy section "1932"
drag, startPoint x: 355, startPoint y: 114, endPoint x: 453, endPoint y: 114, distance: 98.3
click at [453, 114] on h2 "Site: Pacific Roots (user # 2293, [EMAIL_ADDRESS][DOMAIN_NAME])" at bounding box center [494, 114] width 560 height 12
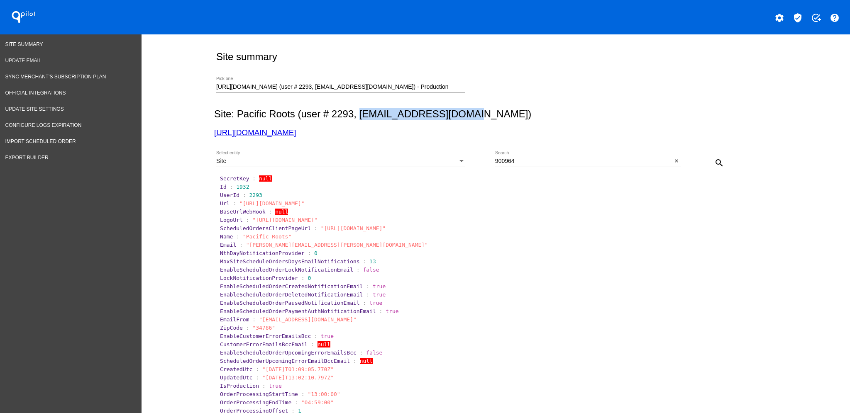
copy h2 "[EMAIL_ADDRESS][DOMAIN_NAME]"
click at [37, 156] on span "Export Builder" at bounding box center [26, 158] width 43 height 6
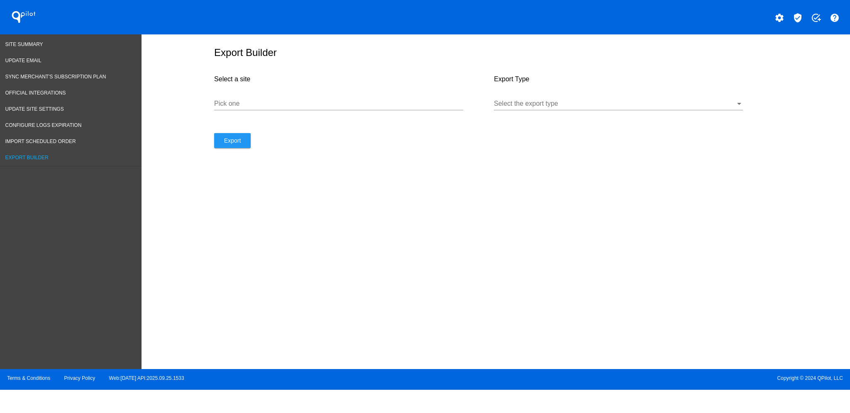
click at [349, 115] on div "Pick one" at bounding box center [338, 105] width 249 height 27
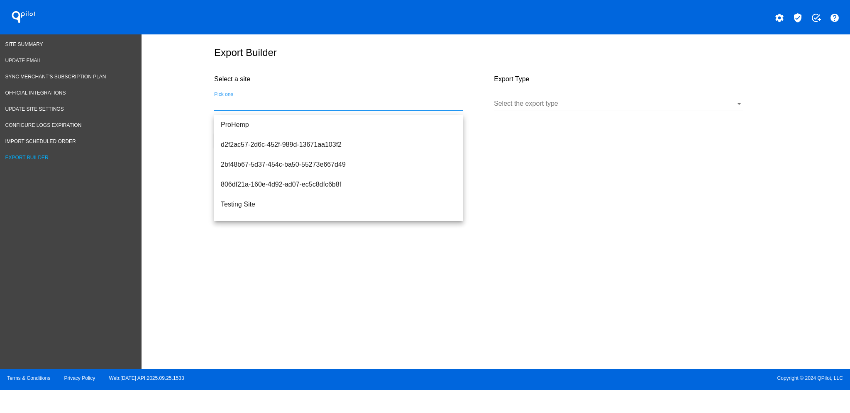
paste input "[URL][DOMAIN_NAME]"
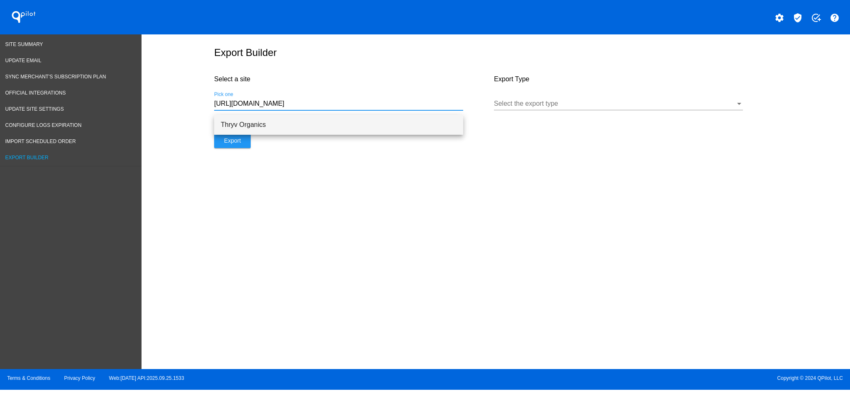
click at [422, 121] on span "Thryv Organics" at bounding box center [339, 125] width 236 height 20
type input "Thryv Organics"
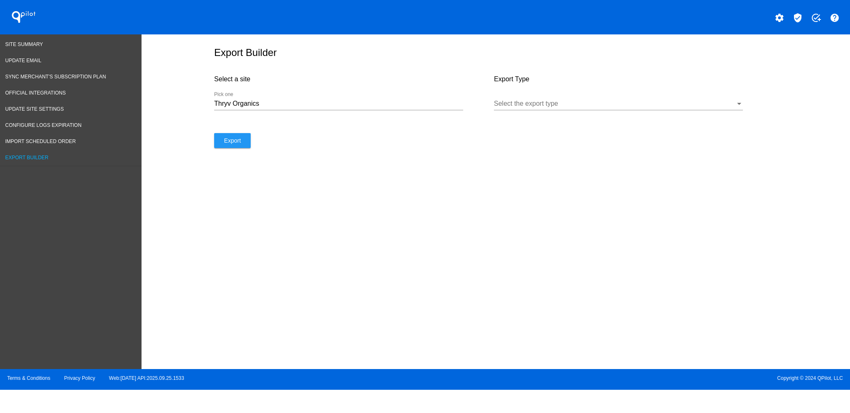
click at [535, 115] on div "Select the export type" at bounding box center [618, 105] width 249 height 27
click at [536, 107] on div at bounding box center [614, 103] width 241 height 7
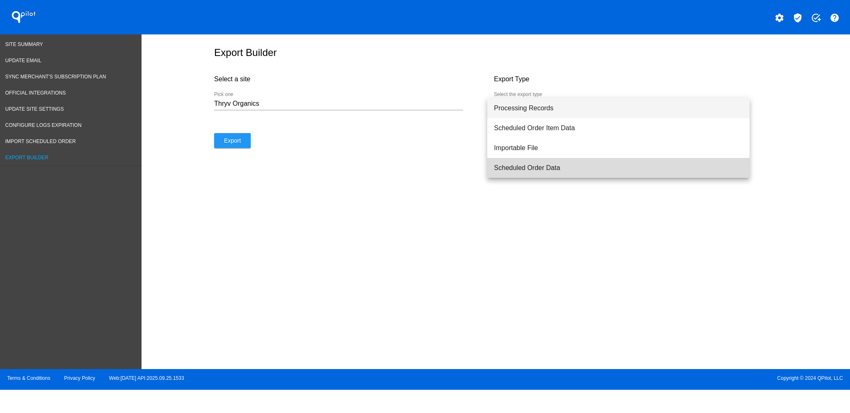
click at [550, 163] on span "Scheduled Order Data" at bounding box center [618, 168] width 249 height 20
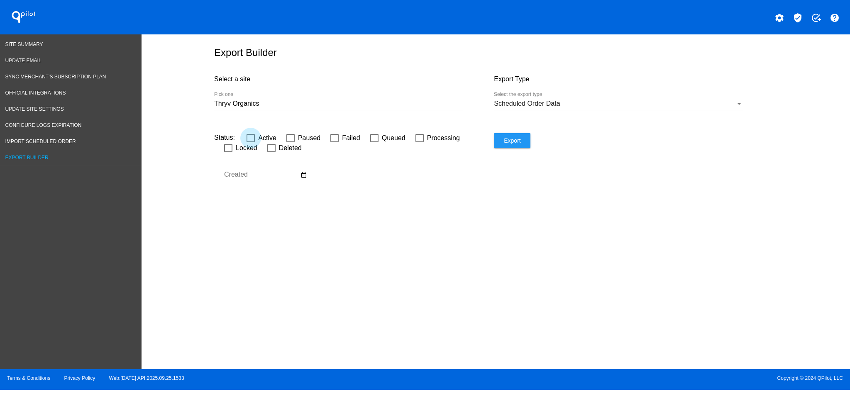
click at [248, 142] on div at bounding box center [250, 138] width 8 height 8
click at [250, 143] on input "Active" at bounding box center [250, 142] width 0 height 0
checkbox input "true"
click at [301, 140] on span "Paused" at bounding box center [309, 138] width 22 height 10
click at [290, 142] on input "Paused" at bounding box center [290, 142] width 0 height 0
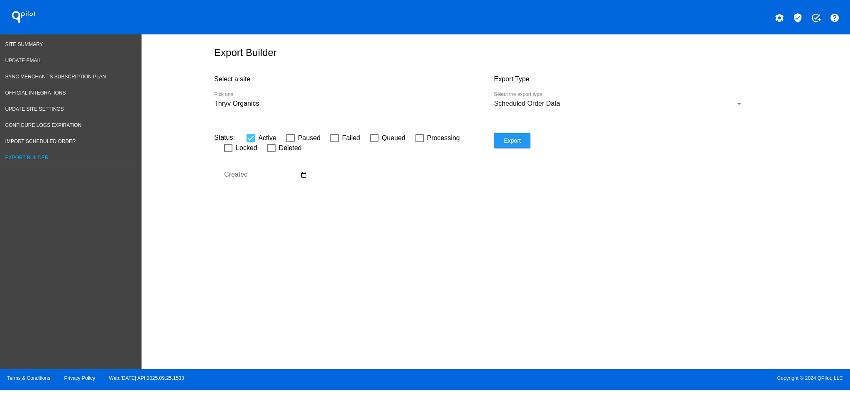
checkbox input "true"
click at [497, 145] on button "Export" at bounding box center [512, 140] width 37 height 15
click at [568, 107] on div "Scheduled Order Data" at bounding box center [614, 103] width 241 height 7
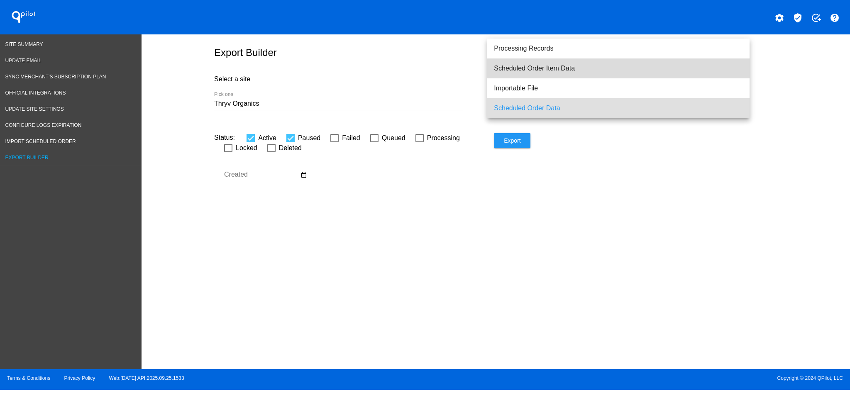
click at [578, 65] on span "Scheduled Order Item Data" at bounding box center [618, 68] width 249 height 20
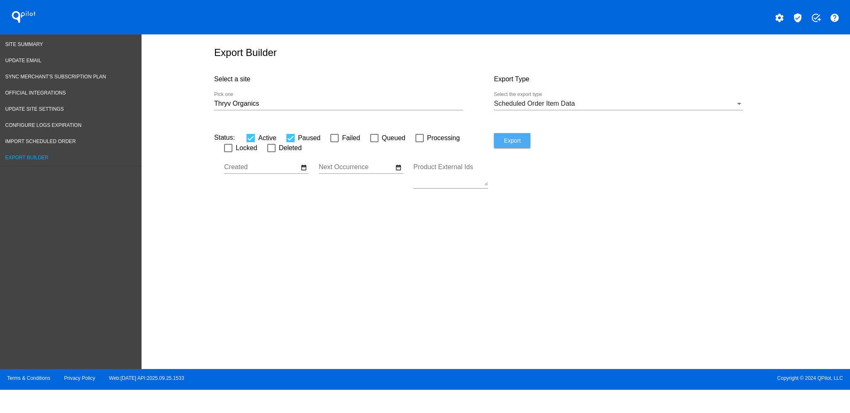
click at [520, 139] on button "Export" at bounding box center [512, 140] width 37 height 15
click at [611, 107] on div "Scheduled Order Item Data" at bounding box center [614, 103] width 241 height 7
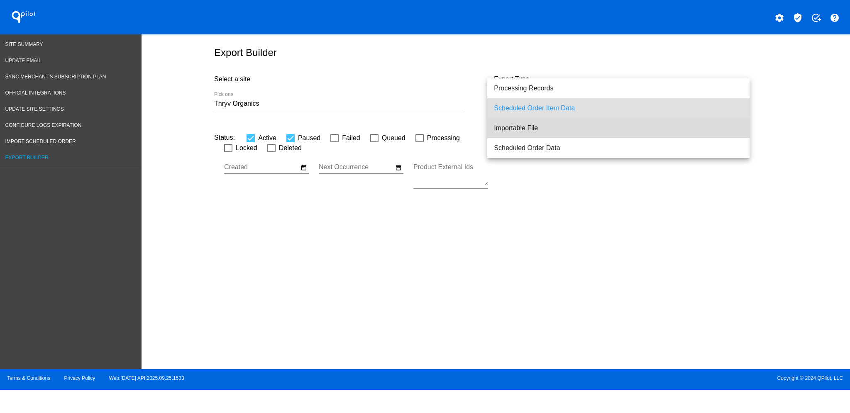
click at [563, 134] on span "Importable File" at bounding box center [618, 128] width 249 height 20
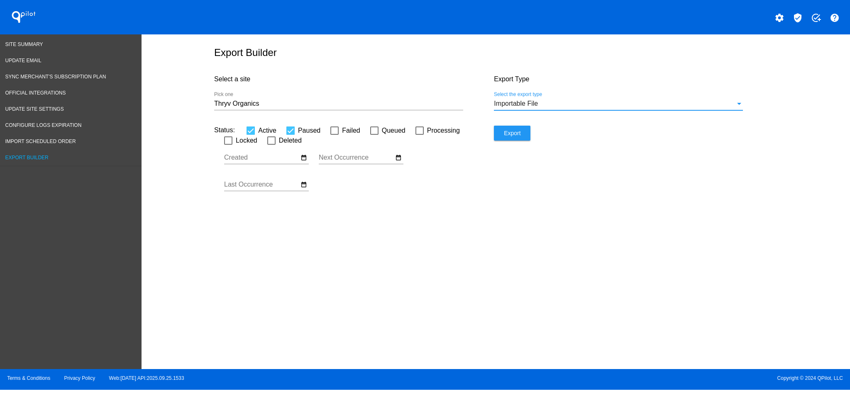
click at [502, 135] on button "Export" at bounding box center [512, 133] width 37 height 15
click at [22, 45] on span "Site Summary" at bounding box center [24, 44] width 38 height 6
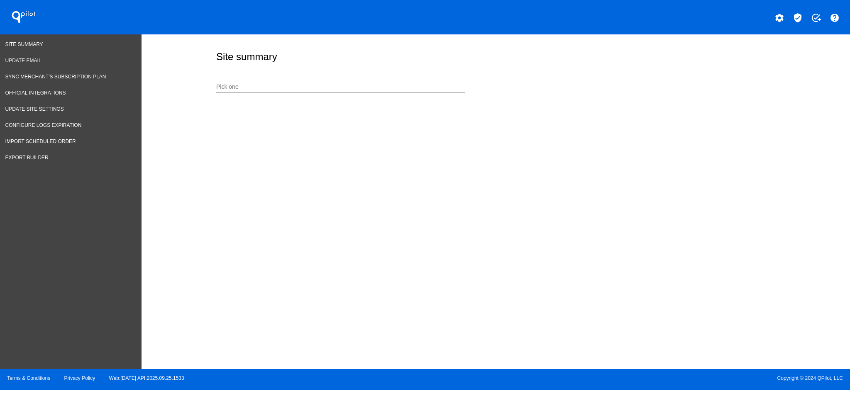
click at [297, 82] on div "Pick one" at bounding box center [340, 85] width 249 height 16
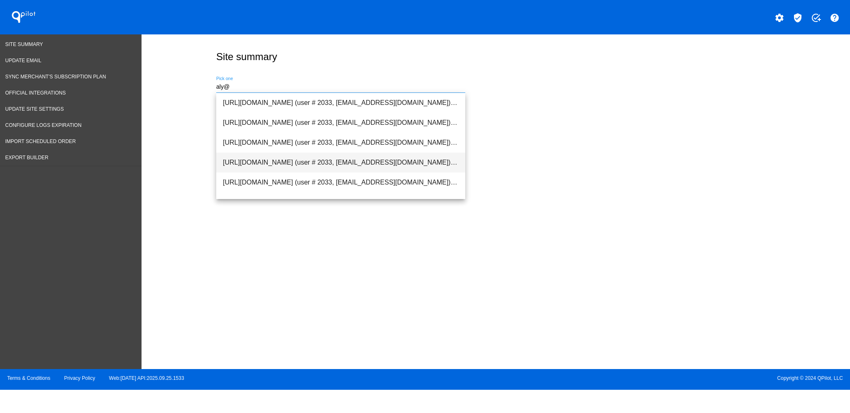
click at [341, 168] on span "[URL][DOMAIN_NAME] (user # 2033, [EMAIL_ADDRESS][DOMAIN_NAME]) - Test" at bounding box center [341, 163] width 236 height 20
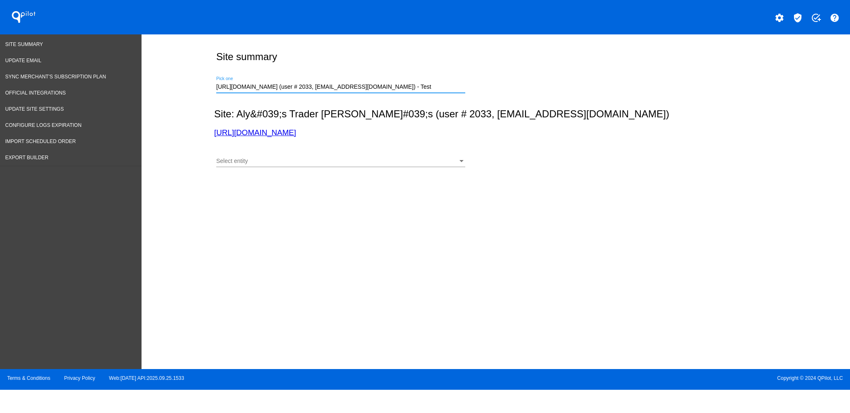
scroll to position [0, 3]
click at [358, 158] on div "Select entity" at bounding box center [336, 161] width 241 height 7
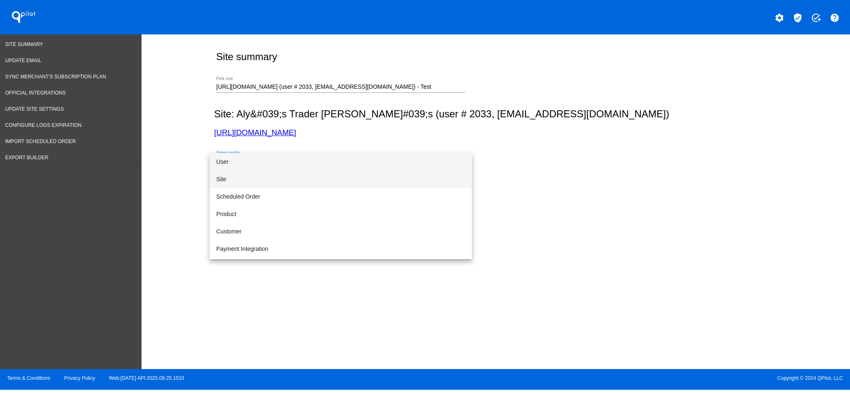
click at [347, 174] on span "Site" at bounding box center [340, 179] width 249 height 17
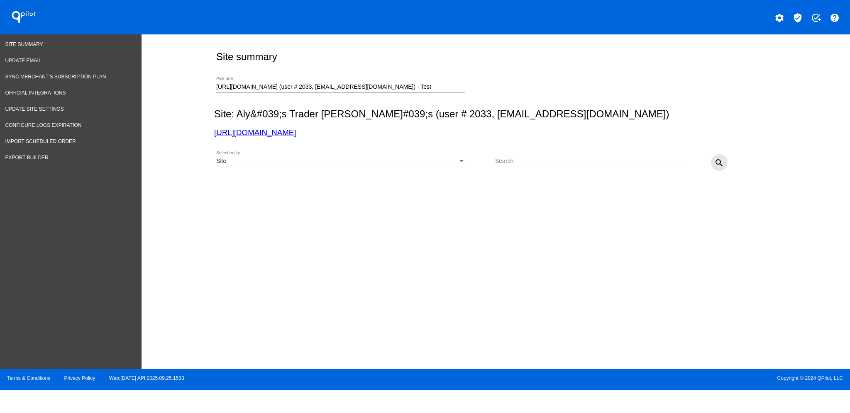
click at [708, 168] on mat-icon "search" at bounding box center [719, 163] width 10 height 10
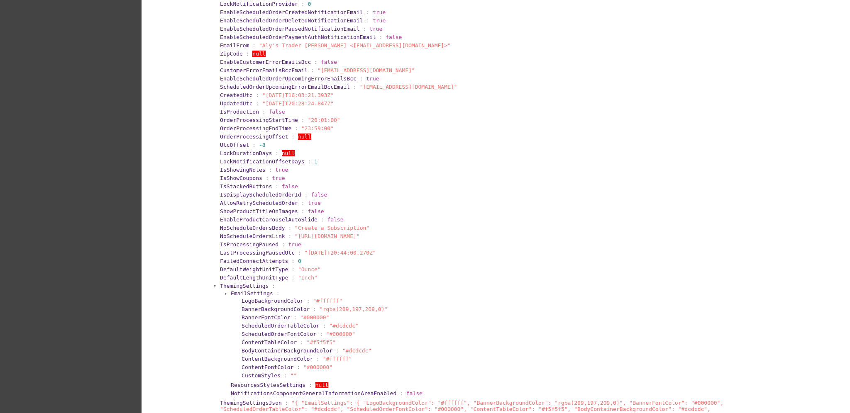
scroll to position [276, 0]
click at [494, 135] on section "OrderProcessingOffset : null" at bounding box center [496, 135] width 553 height 6
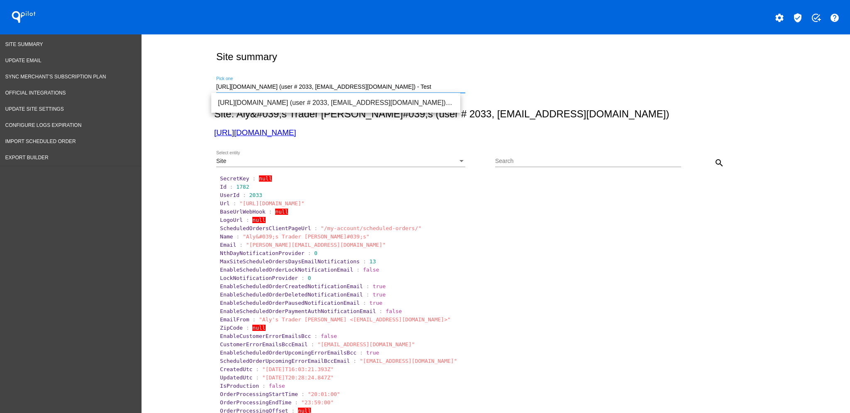
scroll to position [0, 3]
drag, startPoint x: 211, startPoint y: 86, endPoint x: 658, endPoint y: 102, distance: 446.7
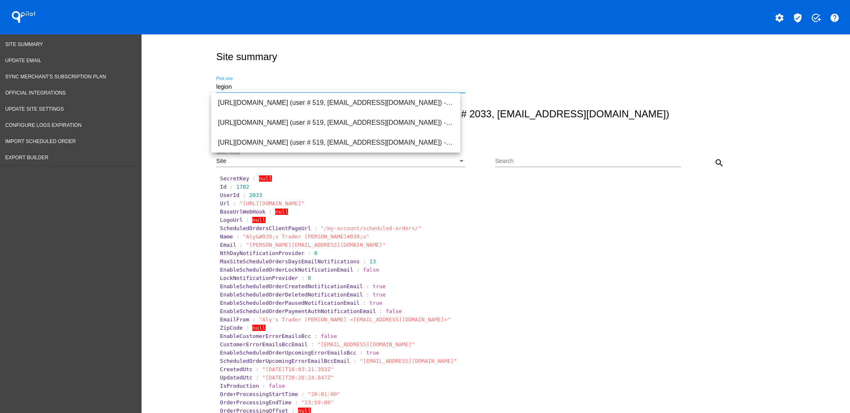
scroll to position [0, 0]
click at [299, 132] on span "[URL][DOMAIN_NAME] (user # 519, [EMAIL_ADDRESS][DOMAIN_NAME]) - Production" at bounding box center [336, 123] width 236 height 20
type input "[URL][DOMAIN_NAME] (user # 519, [EMAIL_ADDRESS][DOMAIN_NAME]) - Production"
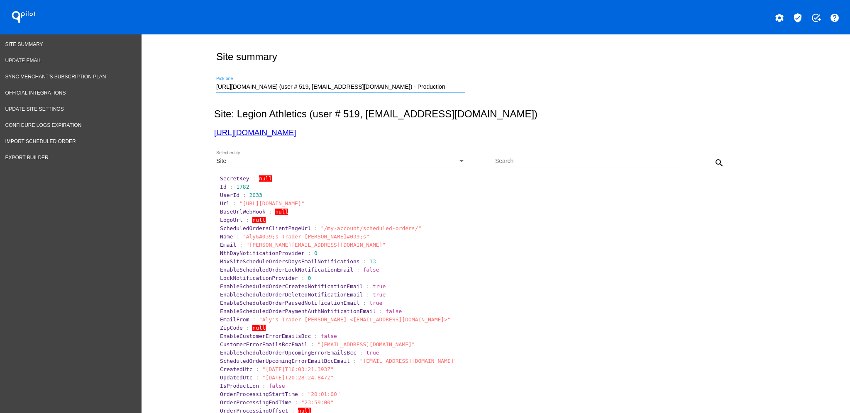
click at [335, 154] on div "Site Select entity" at bounding box center [340, 159] width 249 height 16
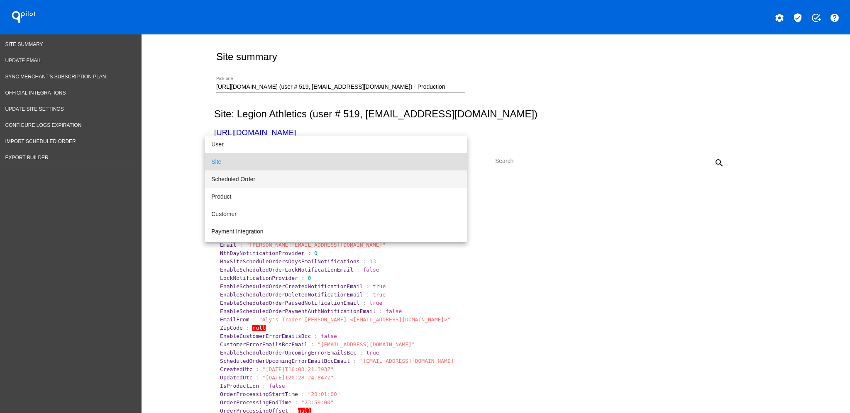
click at [327, 180] on span "Scheduled Order" at bounding box center [335, 179] width 249 height 17
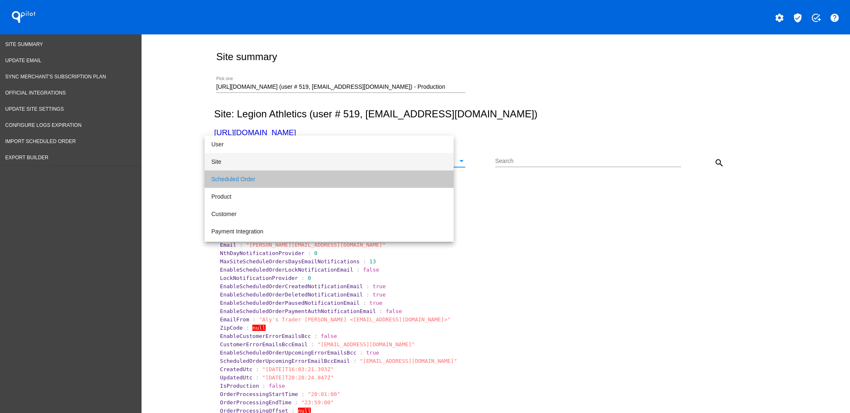
click at [500, 170] on div "Search" at bounding box center [588, 163] width 186 height 24
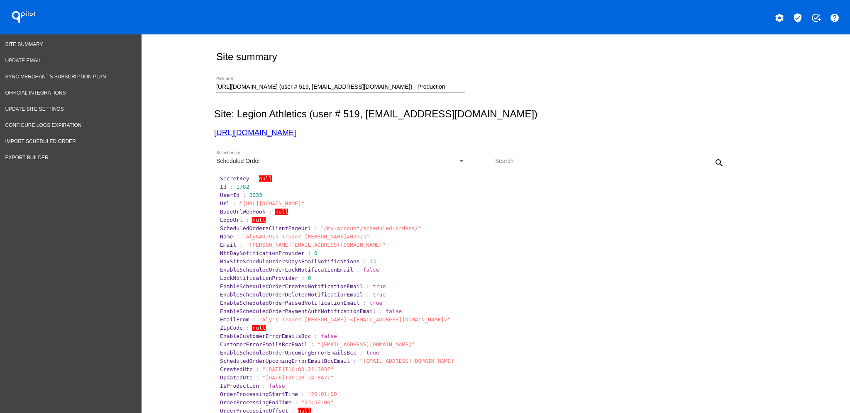
click at [517, 163] on input "Search" at bounding box center [588, 161] width 186 height 7
paste input "1031120"
type input "1031120"
click at [708, 162] on mat-icon "search" at bounding box center [719, 163] width 10 height 10
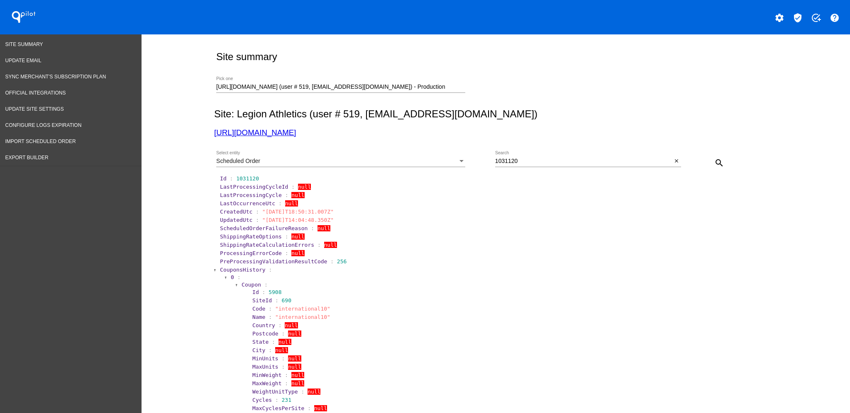
click at [236, 268] on span "CouponsHistory" at bounding box center [243, 270] width 46 height 6
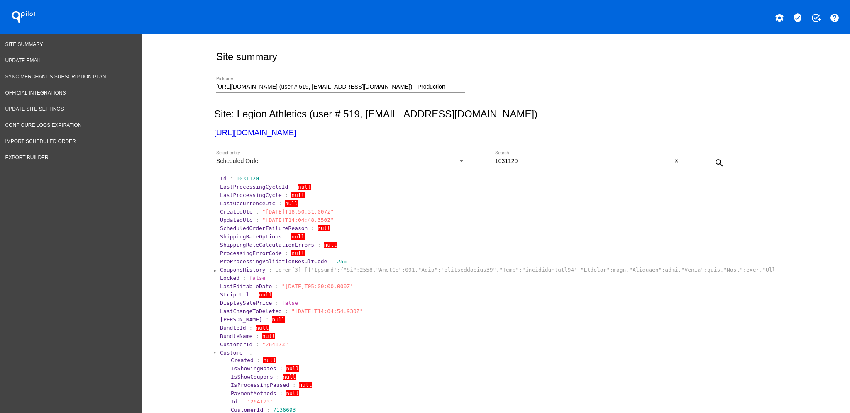
click at [225, 333] on span "Customer" at bounding box center [233, 353] width 26 height 6
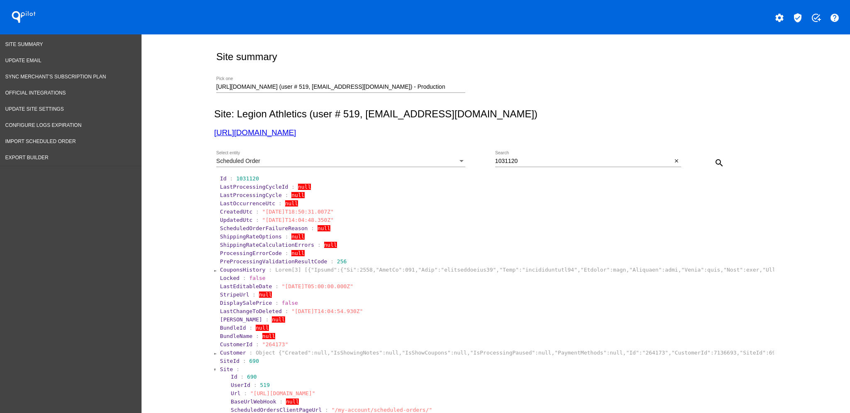
scroll to position [110, 0]
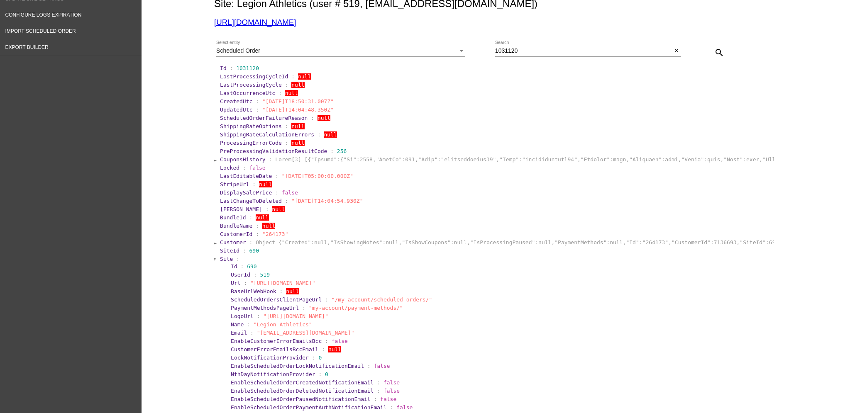
click at [220, 258] on span "Site" at bounding box center [226, 259] width 13 height 6
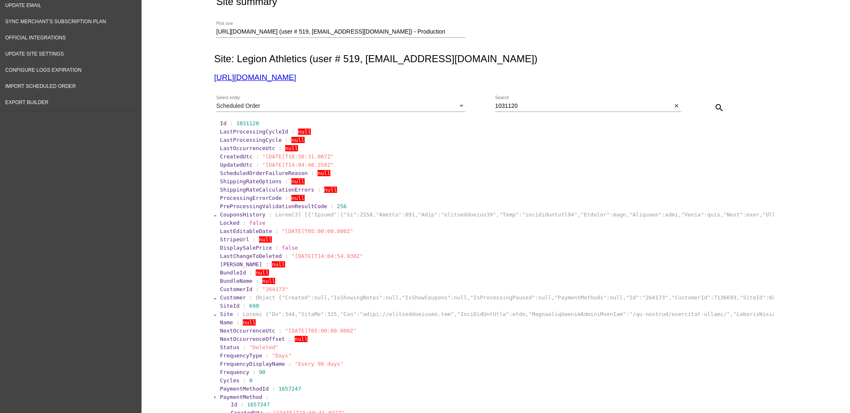
scroll to position [0, 0]
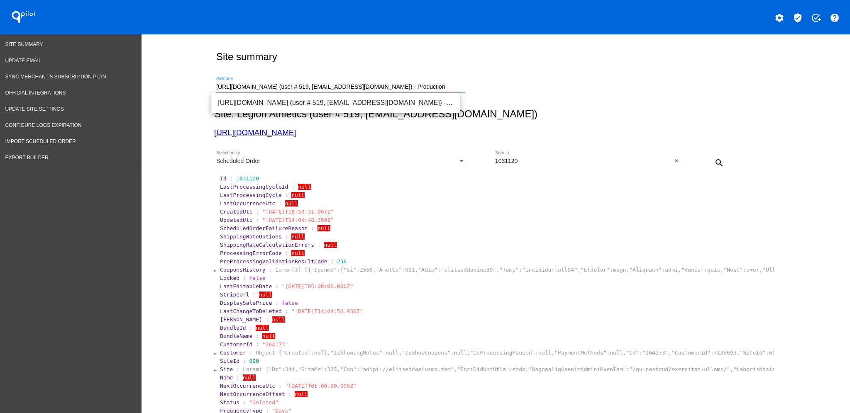
drag, startPoint x: 438, startPoint y: 87, endPoint x: 172, endPoint y: 90, distance: 266.8
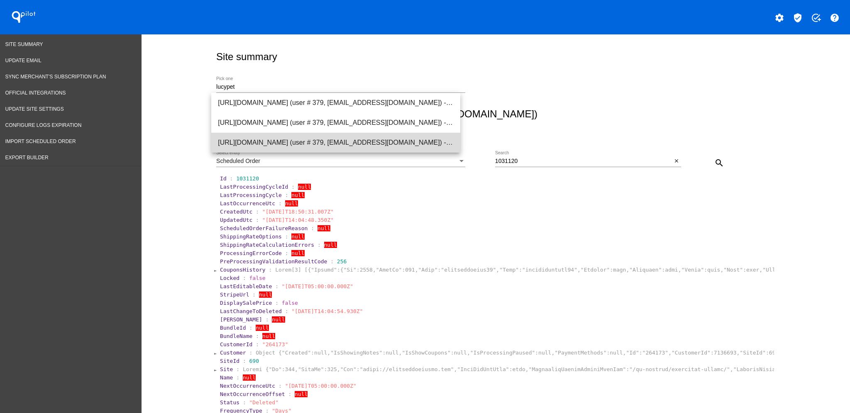
drag, startPoint x: 281, startPoint y: 141, endPoint x: 327, endPoint y: 136, distance: 46.3
click at [281, 141] on span "[URL][DOMAIN_NAME] (user # 379, [EMAIL_ADDRESS][DOMAIN_NAME]) - Production" at bounding box center [336, 143] width 236 height 20
type input "[URL][DOMAIN_NAME] (user # 379, [EMAIL_ADDRESS][DOMAIN_NAME]) - Production"
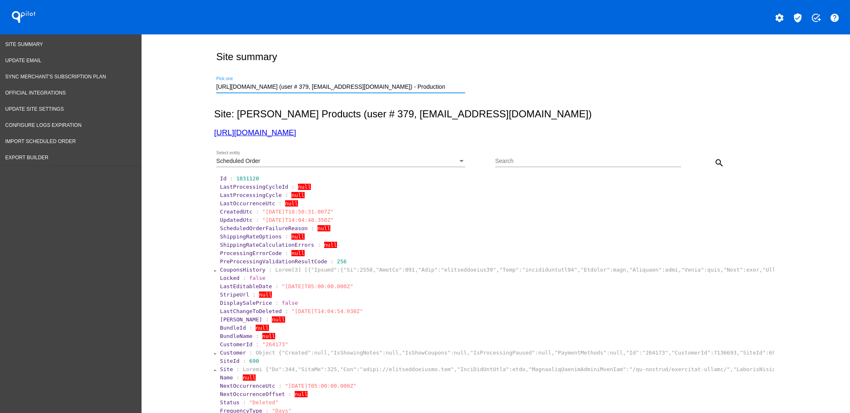
click at [458, 160] on div "Select entity" at bounding box center [461, 161] width 7 height 7
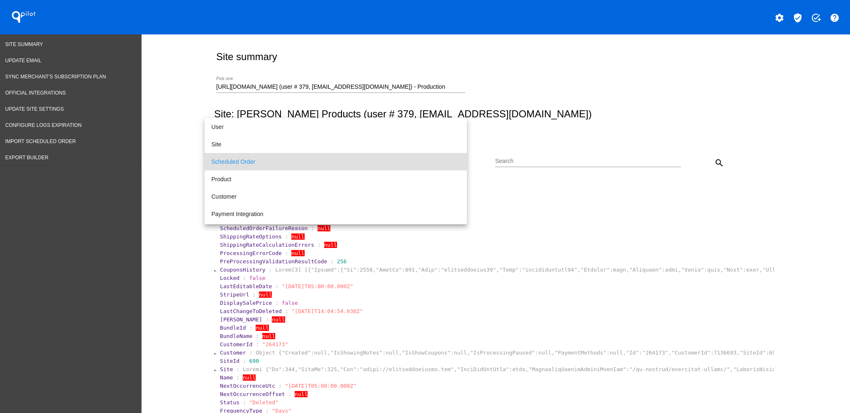
click at [502, 159] on div at bounding box center [425, 206] width 850 height 413
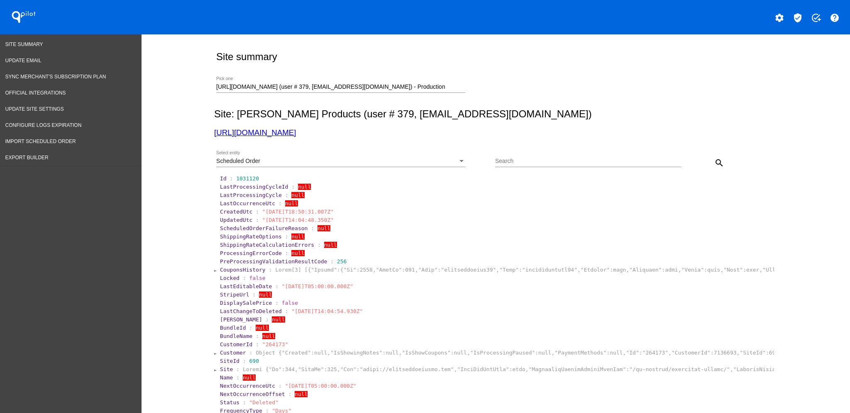
click at [516, 161] on input "Search" at bounding box center [588, 161] width 186 height 7
paste input "1034094"
type input "1034094"
click at [708, 166] on mat-icon "search" at bounding box center [719, 163] width 10 height 10
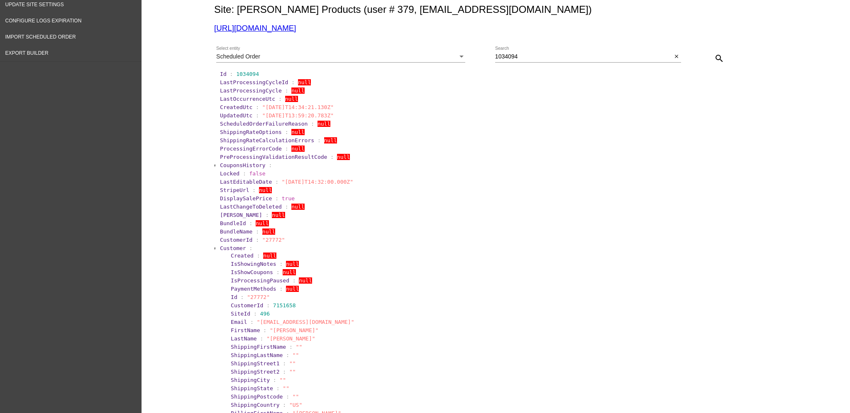
scroll to position [110, 0]
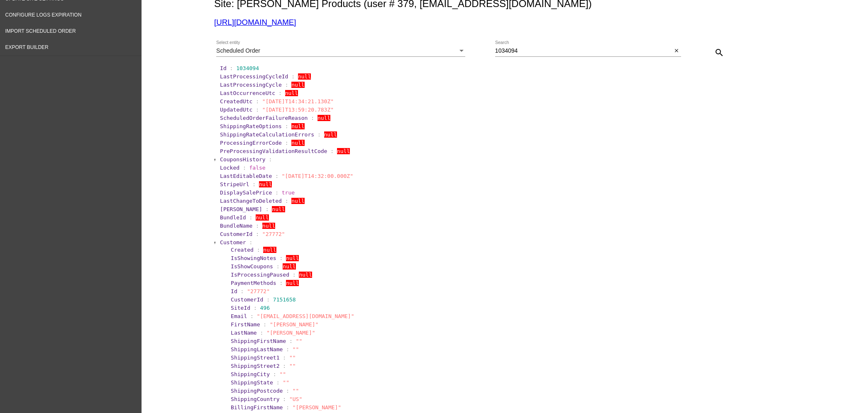
click at [222, 237] on section "CustomerId : "27772"" at bounding box center [496, 234] width 554 height 8
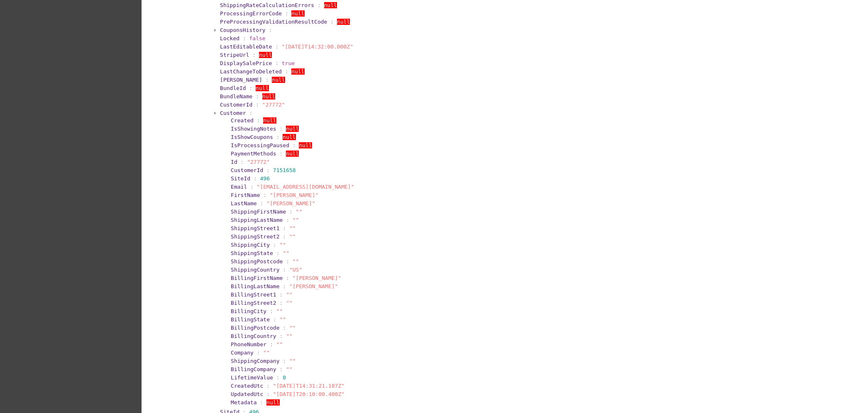
scroll to position [221, 0]
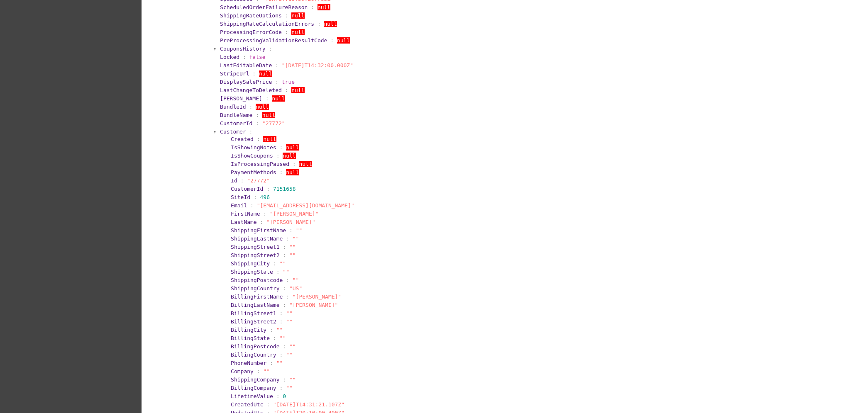
click at [222, 128] on section "Customer : Created : null IsShowingNotes : null IsShowCoupons : null IsProcessi…" at bounding box center [496, 277] width 554 height 299
click at [223, 130] on span "Customer" at bounding box center [233, 132] width 26 height 6
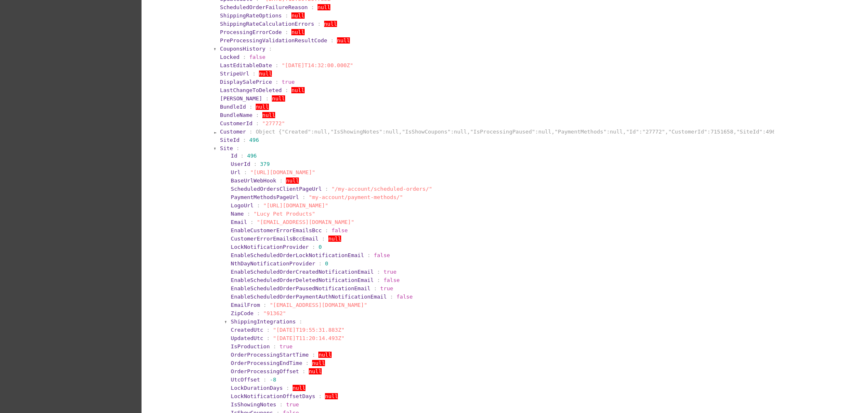
click at [221, 148] on span "Site" at bounding box center [226, 148] width 13 height 6
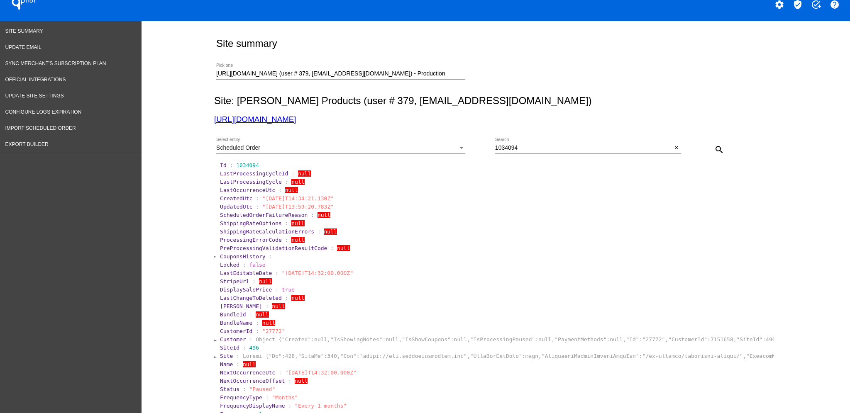
scroll to position [0, 0]
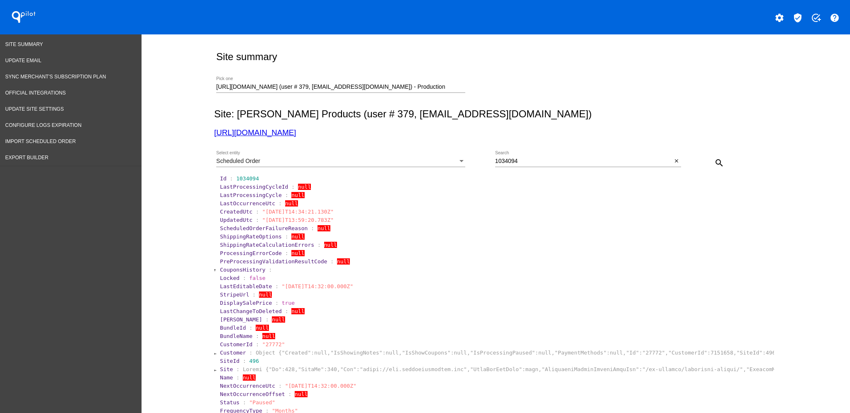
drag, startPoint x: 465, startPoint y: 84, endPoint x: 457, endPoint y: 85, distance: 8.9
click at [462, 84] on div "[URL][DOMAIN_NAME] (user # 379, [EMAIL_ADDRESS][DOMAIN_NAME]) - Production Pick…" at bounding box center [355, 89] width 279 height 24
drag, startPoint x: 450, startPoint y: 87, endPoint x: 131, endPoint y: 84, distance: 319.0
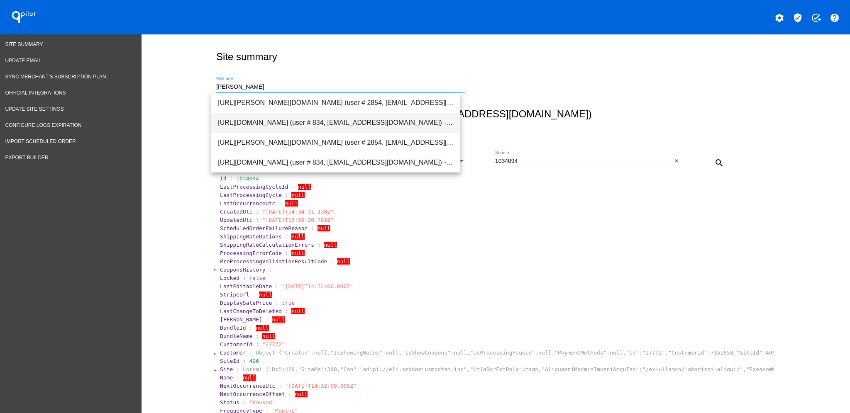
click at [308, 121] on span "[URL][DOMAIN_NAME] (user # 834, [EMAIL_ADDRESS][DOMAIN_NAME]) - Production" at bounding box center [336, 123] width 236 height 20
type input "[URL][DOMAIN_NAME] (user # 834, [EMAIL_ADDRESS][DOMAIN_NAME]) - Production"
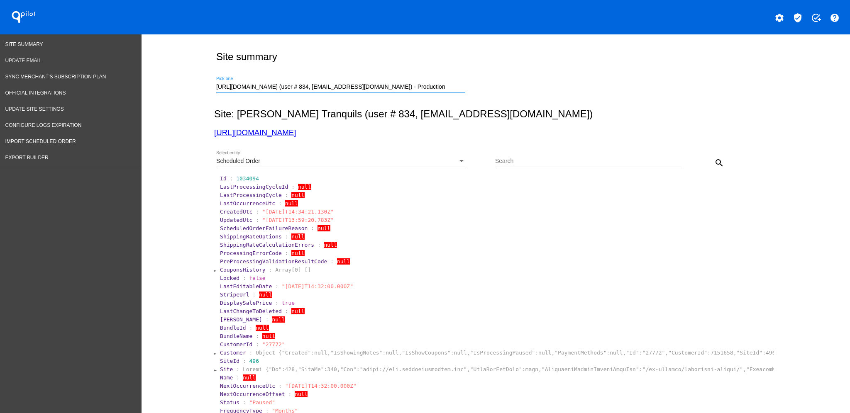
click at [321, 157] on div "Scheduled Order Select entity" at bounding box center [340, 159] width 249 height 16
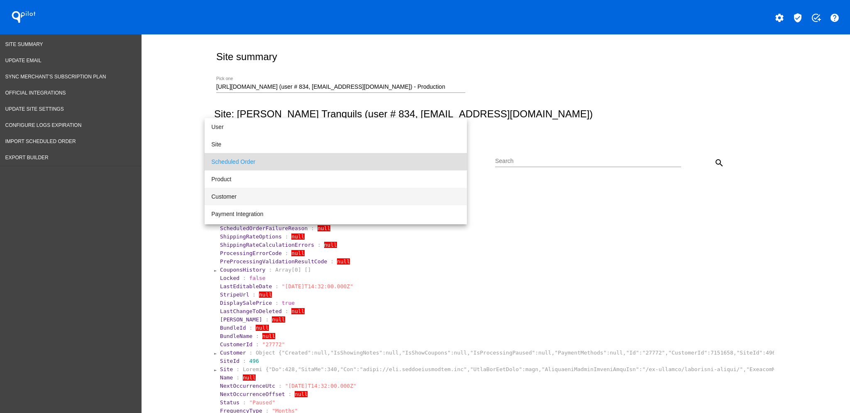
click at [300, 191] on span "Customer" at bounding box center [335, 196] width 249 height 17
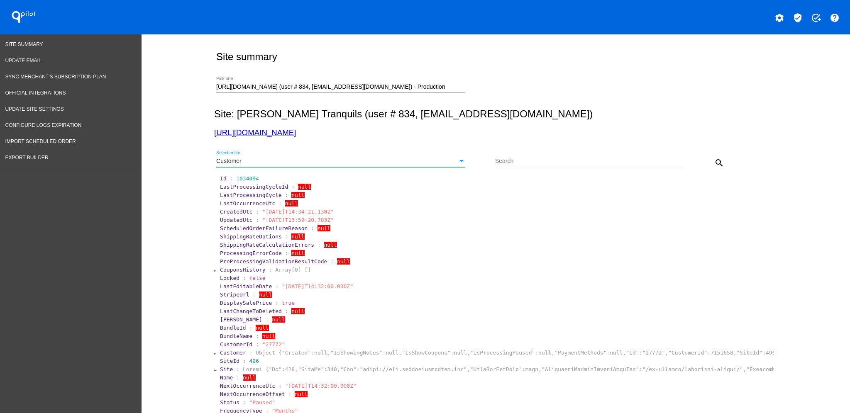
click at [708, 168] on mat-icon "search" at bounding box center [719, 163] width 10 height 10
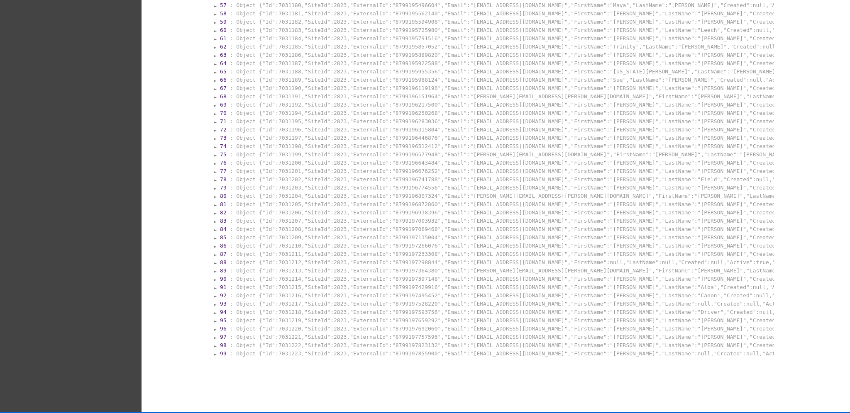
scroll to position [664, 0]
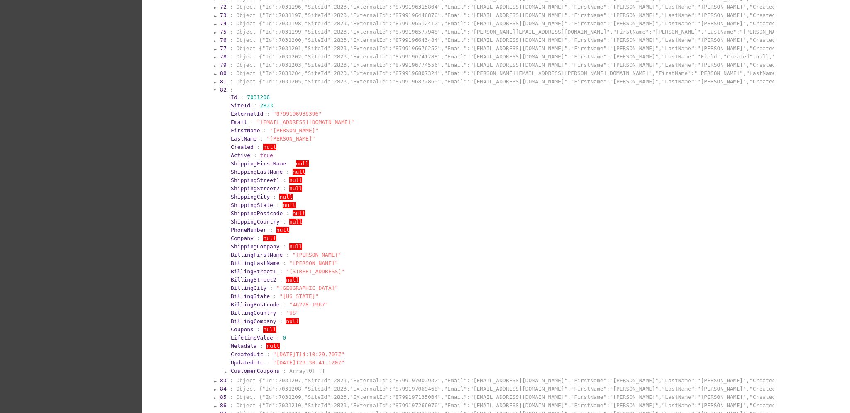
scroll to position [830, 0]
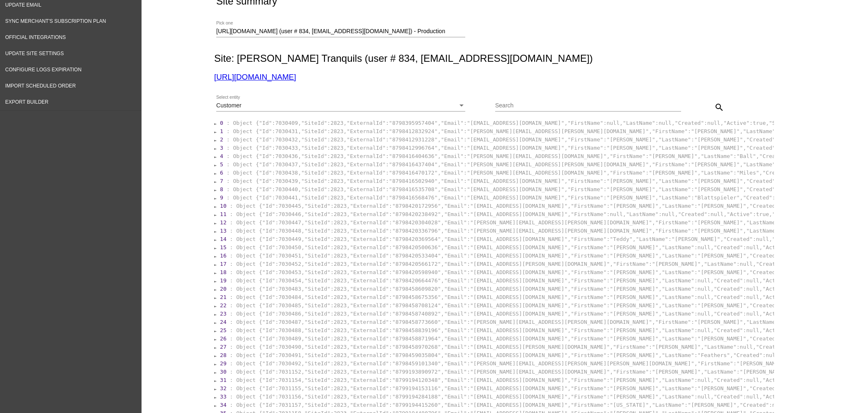
scroll to position [34, 0]
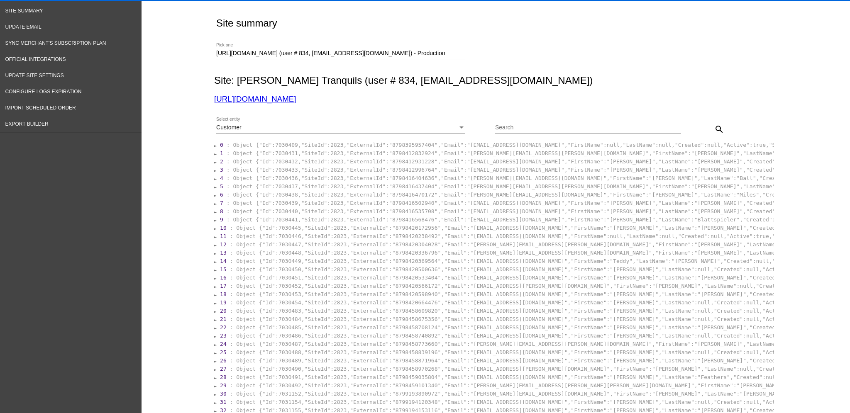
click at [304, 123] on div "Customer Select entity" at bounding box center [340, 125] width 249 height 16
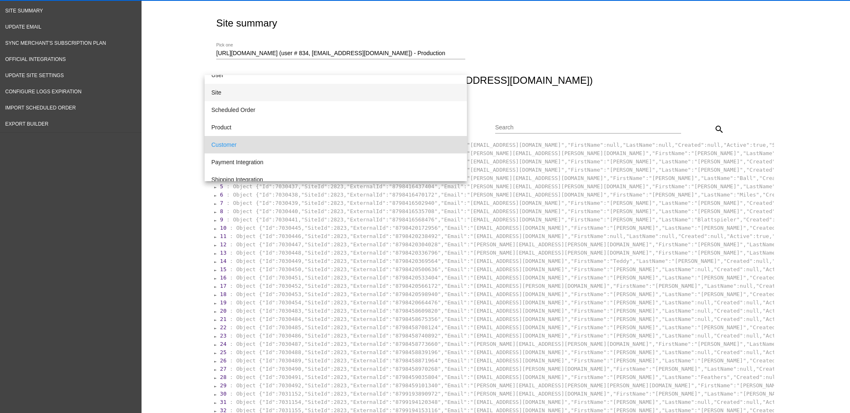
scroll to position [0, 0]
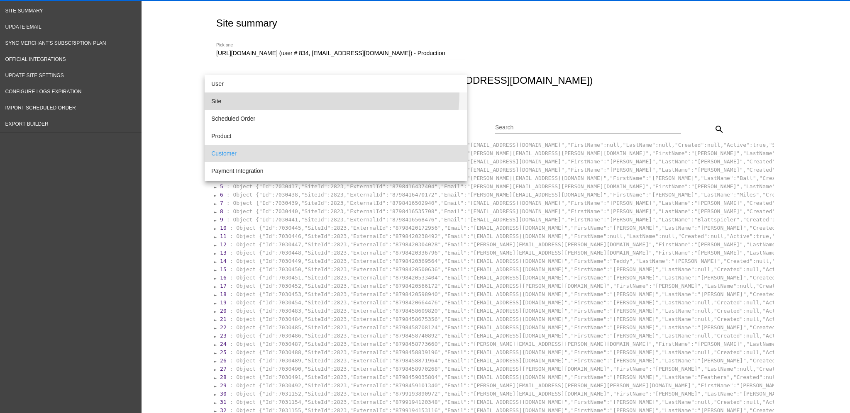
click at [293, 93] on span "Site" at bounding box center [335, 101] width 249 height 17
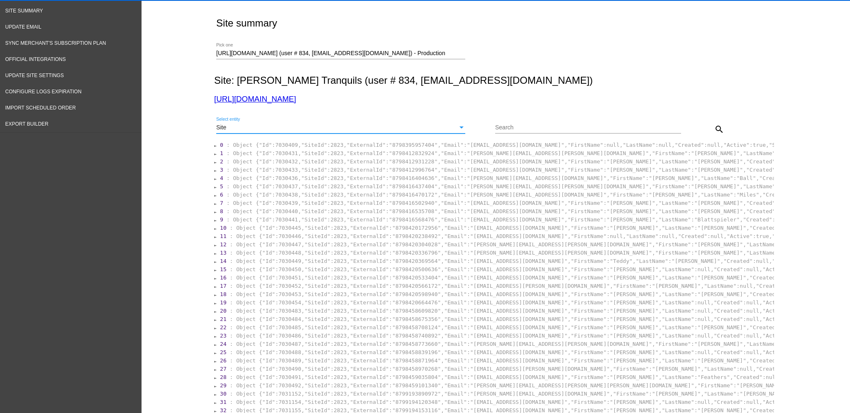
click at [708, 126] on mat-icon "search" at bounding box center [719, 129] width 10 height 10
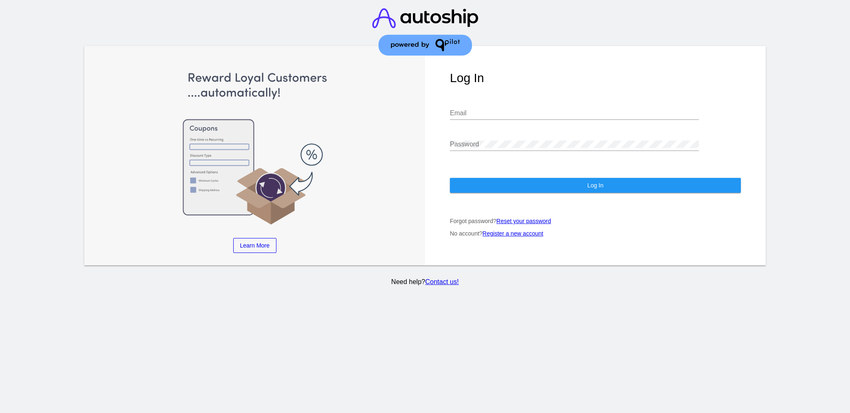
type input "[EMAIL_ADDRESS][DOMAIN_NAME]"
click at [555, 182] on button "Log In" at bounding box center [595, 185] width 291 height 15
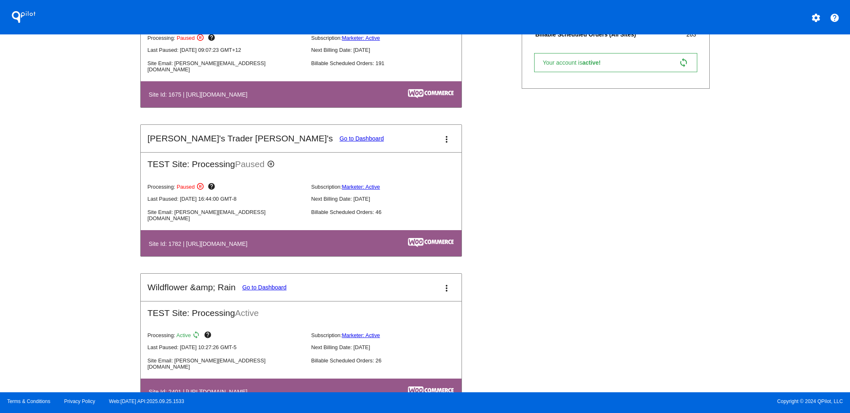
scroll to position [442, 0]
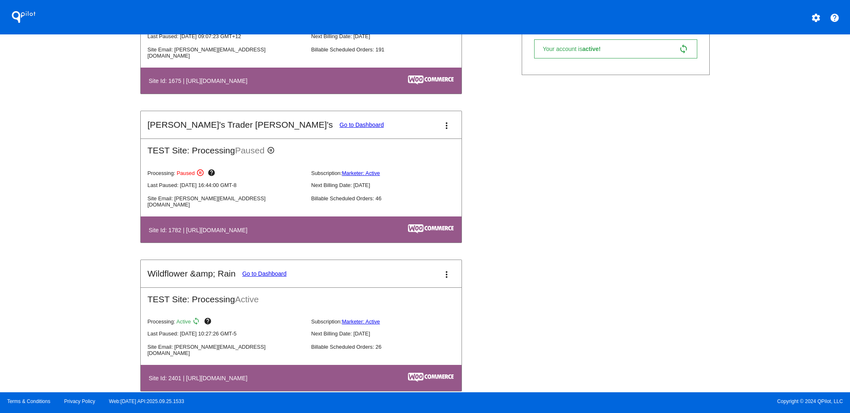
drag, startPoint x: 253, startPoint y: 127, endPoint x: 247, endPoint y: 123, distance: 6.7
